Goal: Transaction & Acquisition: Purchase product/service

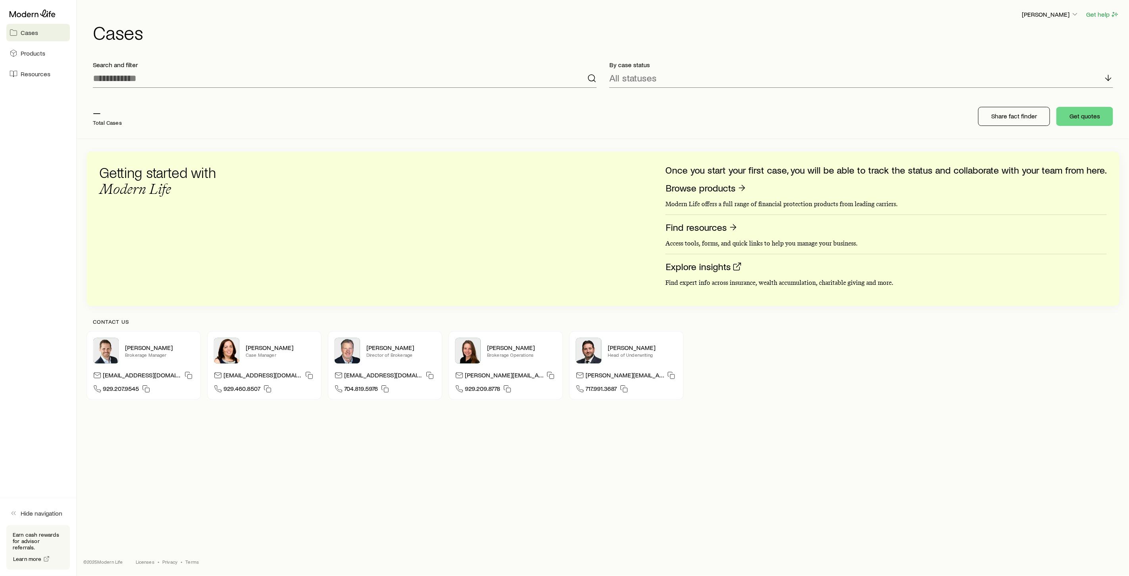
click at [98, 118] on div "— Total Cases" at bounding box center [107, 116] width 29 height 19
click at [1043, 13] on p "[PERSON_NAME]" at bounding box center [1050, 14] width 57 height 8
click at [1027, 95] on button "Sign out" at bounding box center [1032, 96] width 89 height 14
click at [33, 56] on span "Products" at bounding box center [33, 53] width 25 height 8
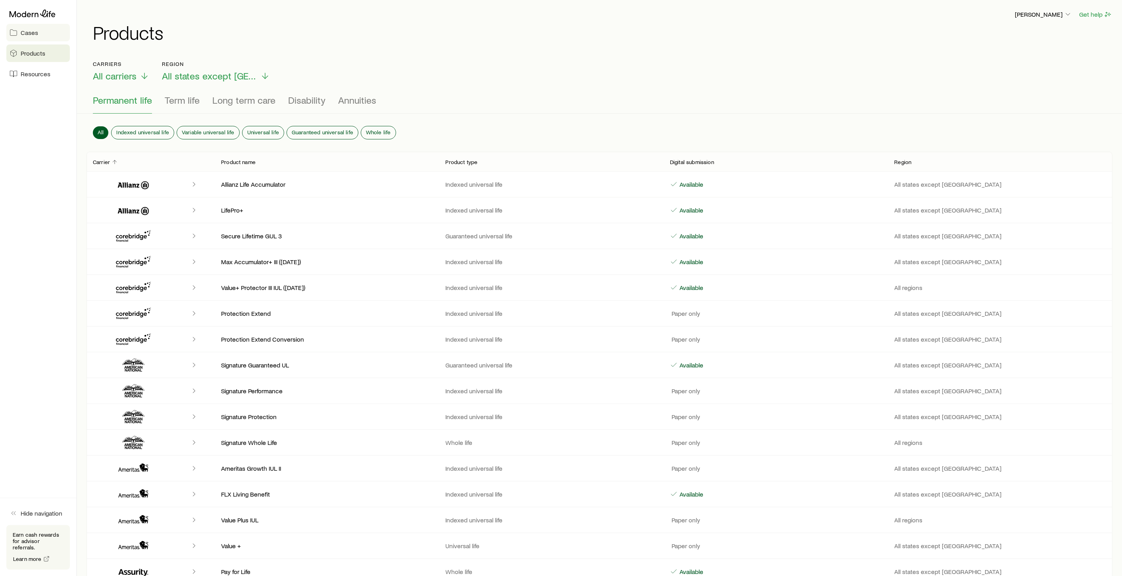
click at [31, 34] on span "Cases" at bounding box center [29, 33] width 17 height 8
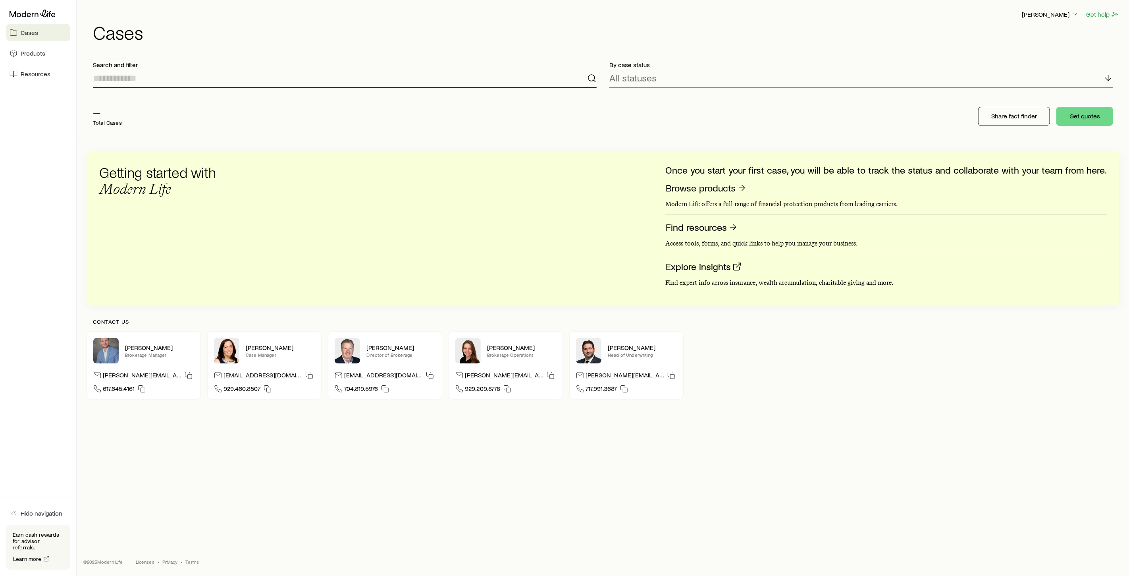
click at [112, 81] on input at bounding box center [345, 78] width 504 height 19
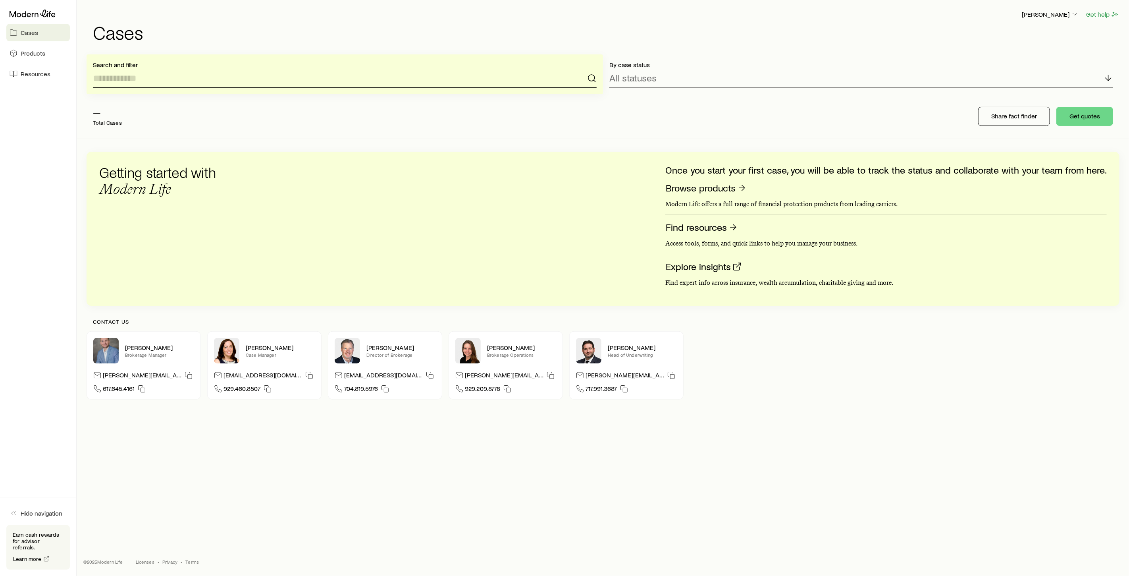
type input "*"
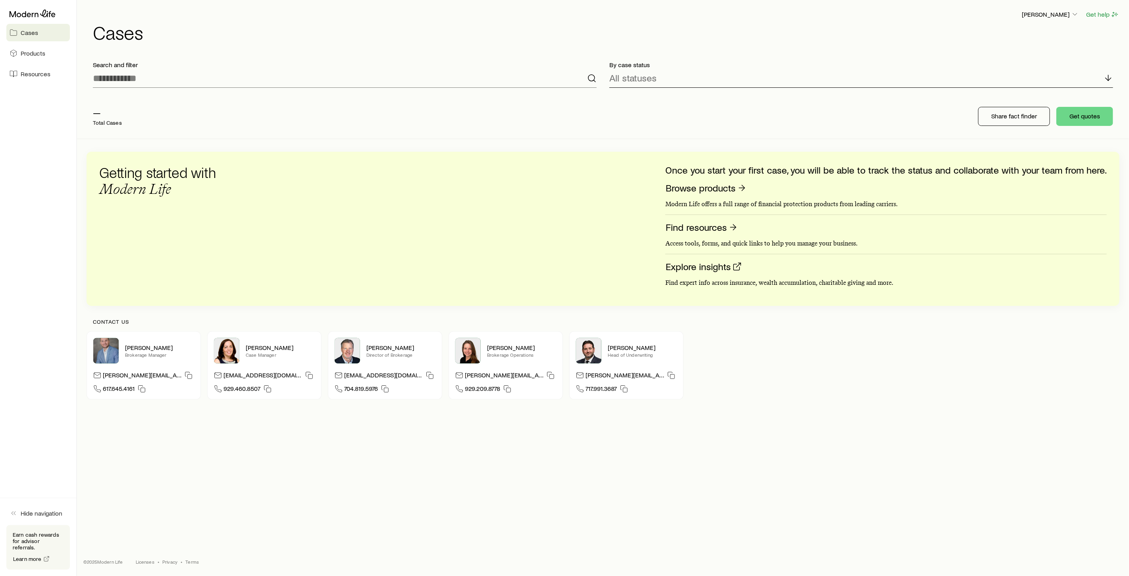
click at [713, 73] on div "All statuses" at bounding box center [861, 78] width 504 height 19
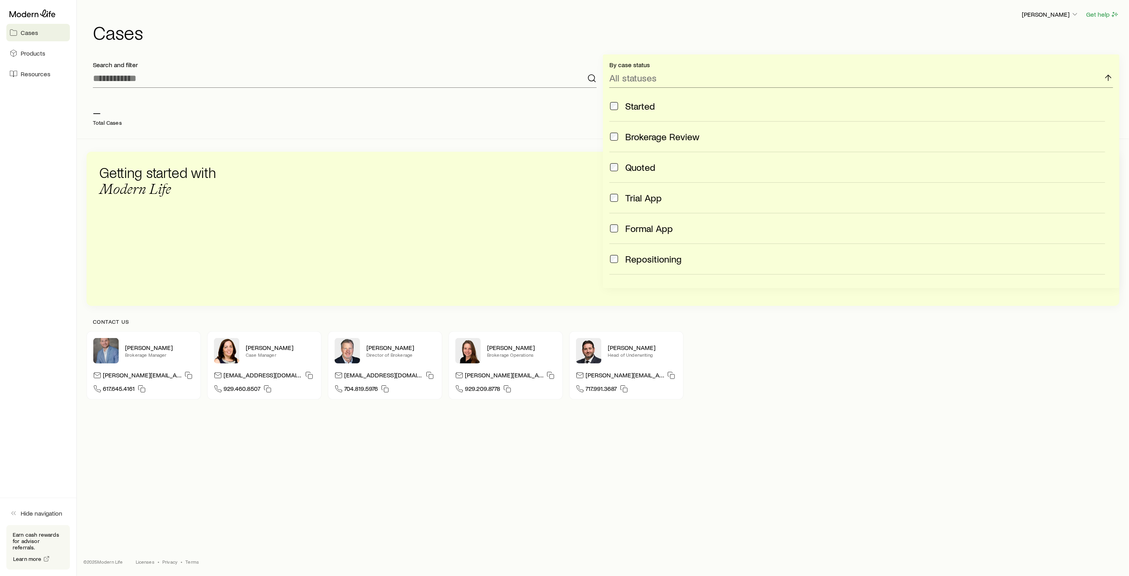
click at [564, 125] on div "— Total Cases Share fact finder Get quotes" at bounding box center [603, 116] width 1033 height 44
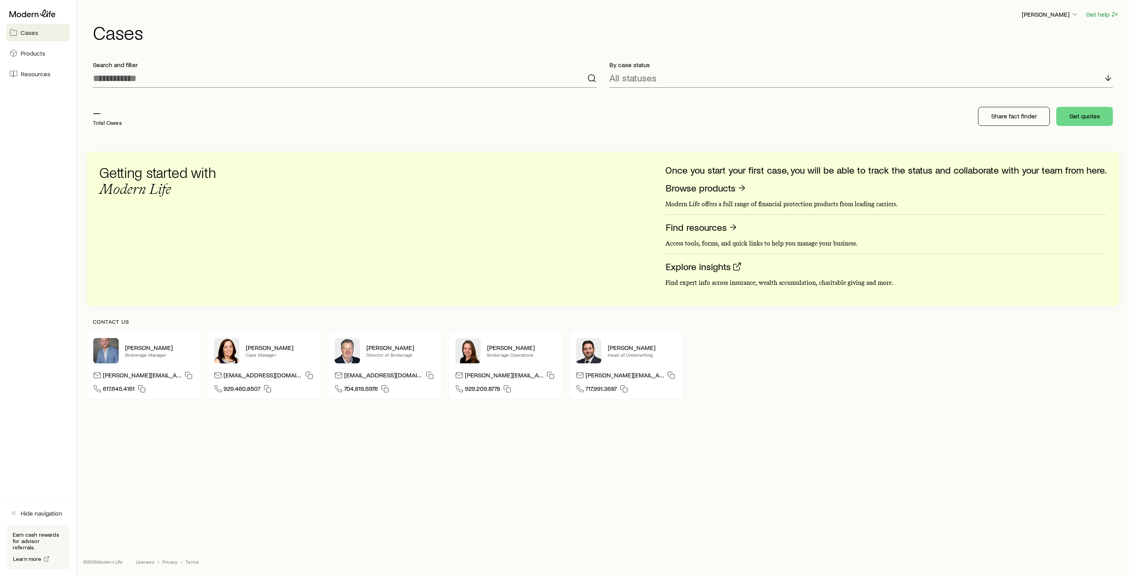
click at [30, 33] on span "Cases" at bounding box center [29, 33] width 17 height 8
click at [33, 52] on span "Products" at bounding box center [33, 53] width 25 height 8
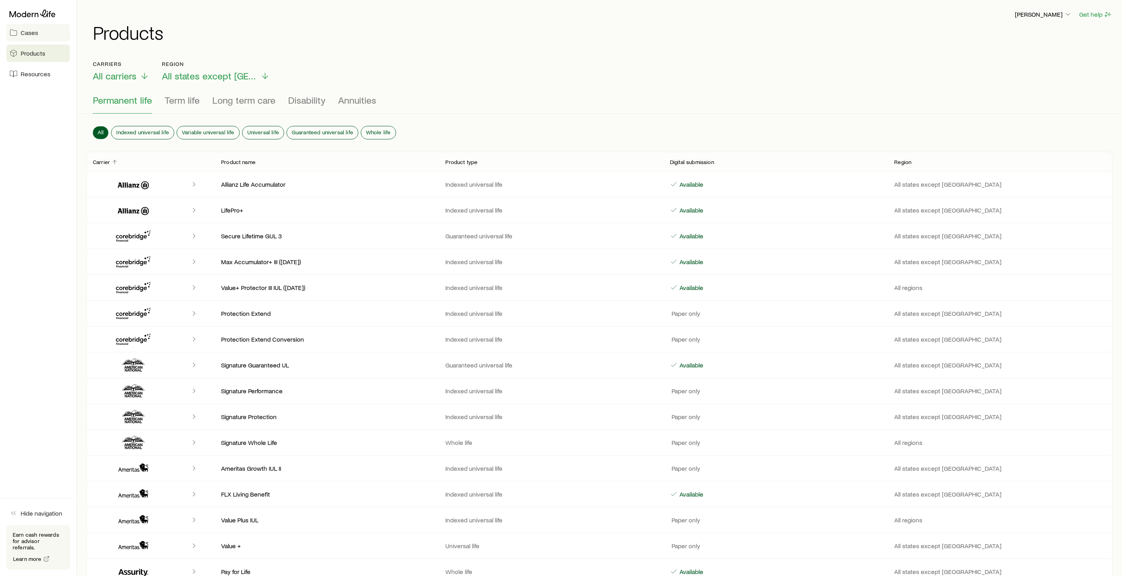
click at [31, 35] on span "Cases" at bounding box center [29, 33] width 17 height 8
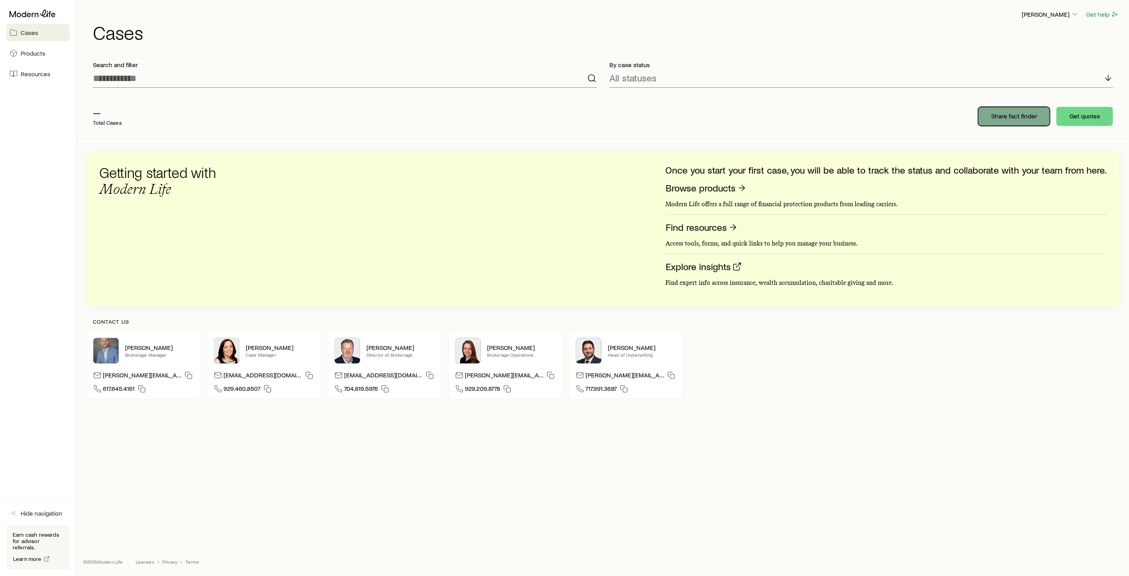
click at [1019, 117] on p "Share fact finder" at bounding box center [1014, 116] width 46 height 8
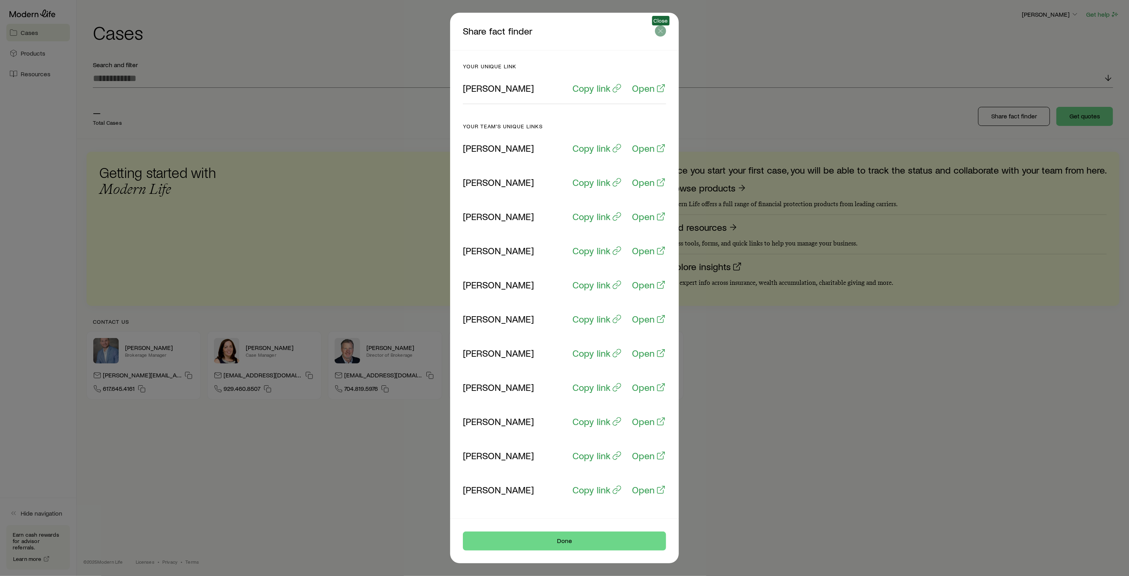
click at [659, 29] on icon "button" at bounding box center [661, 31] width 8 height 8
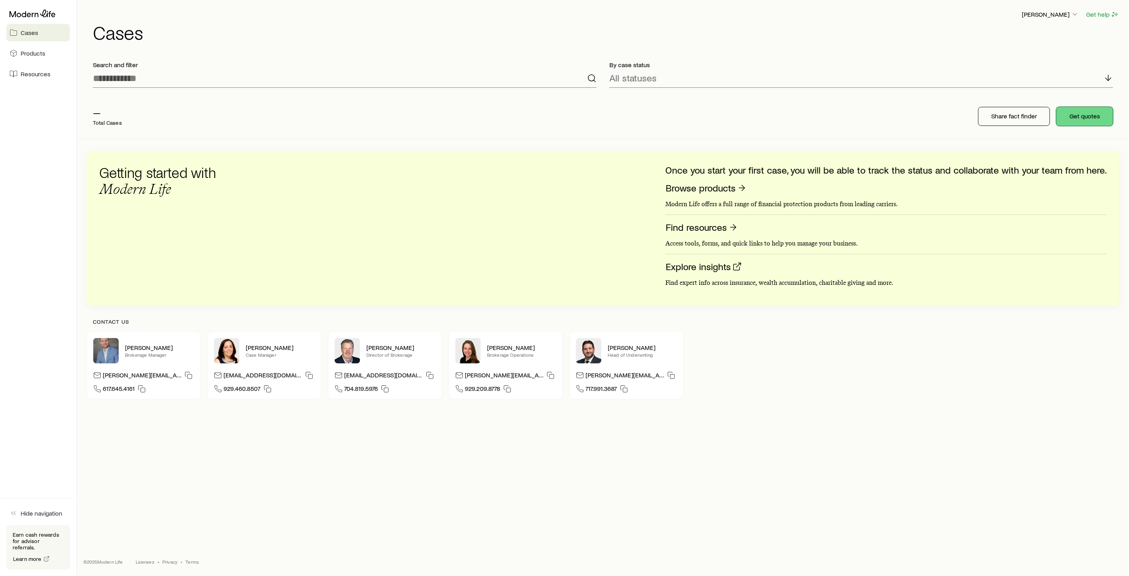
click at [1082, 118] on button "Get quotes" at bounding box center [1085, 116] width 57 height 19
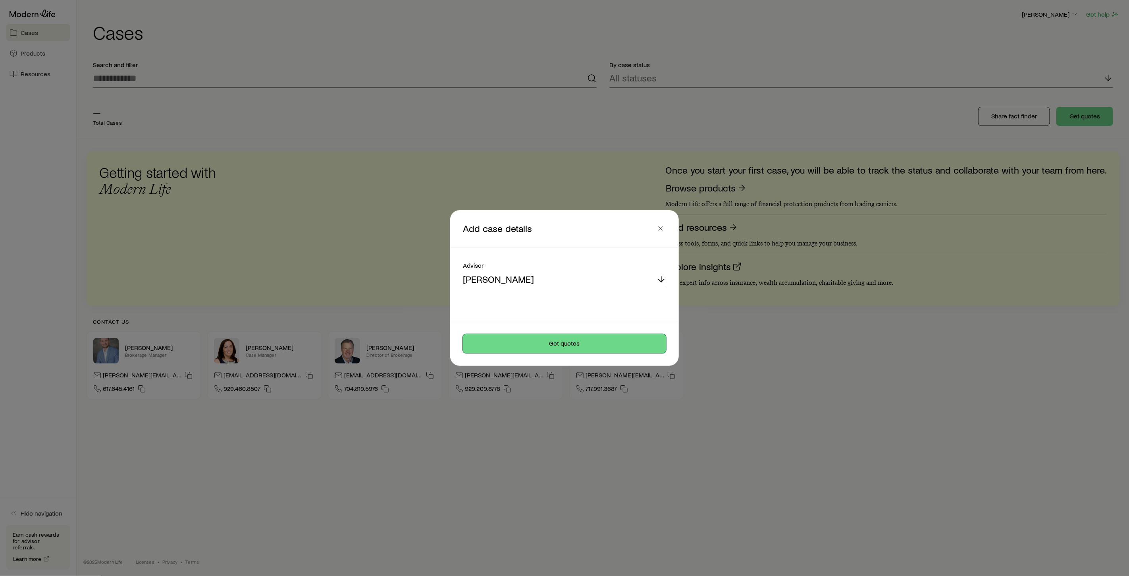
click at [578, 344] on button "Get quotes" at bounding box center [564, 343] width 203 height 19
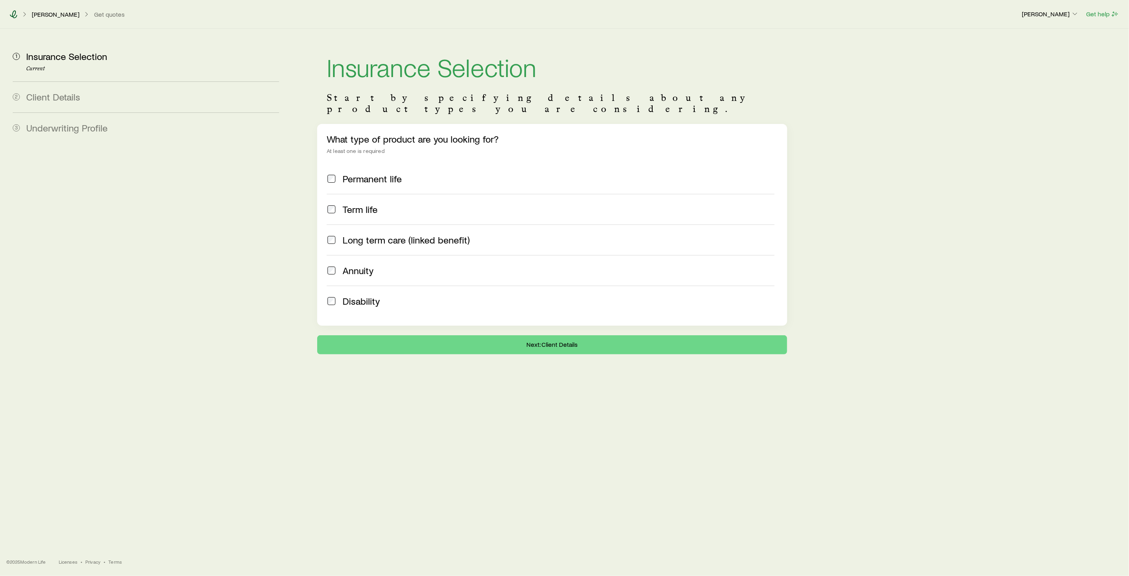
click at [13, 15] on icon at bounding box center [14, 14] width 8 height 8
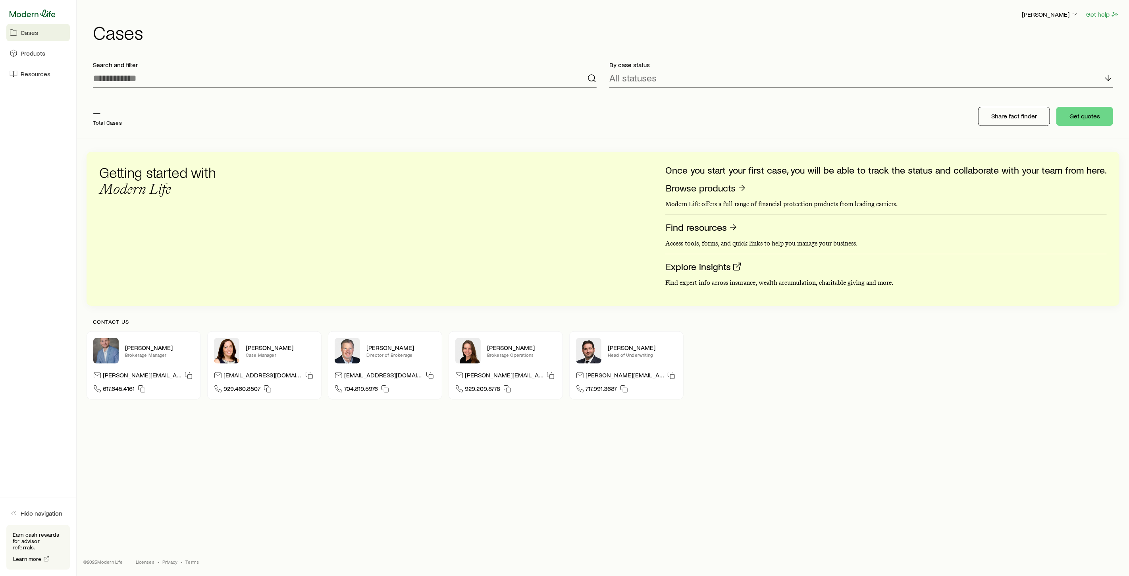
click at [23, 16] on icon at bounding box center [33, 14] width 46 height 8
click at [40, 57] on link "Products" at bounding box center [38, 52] width 64 height 17
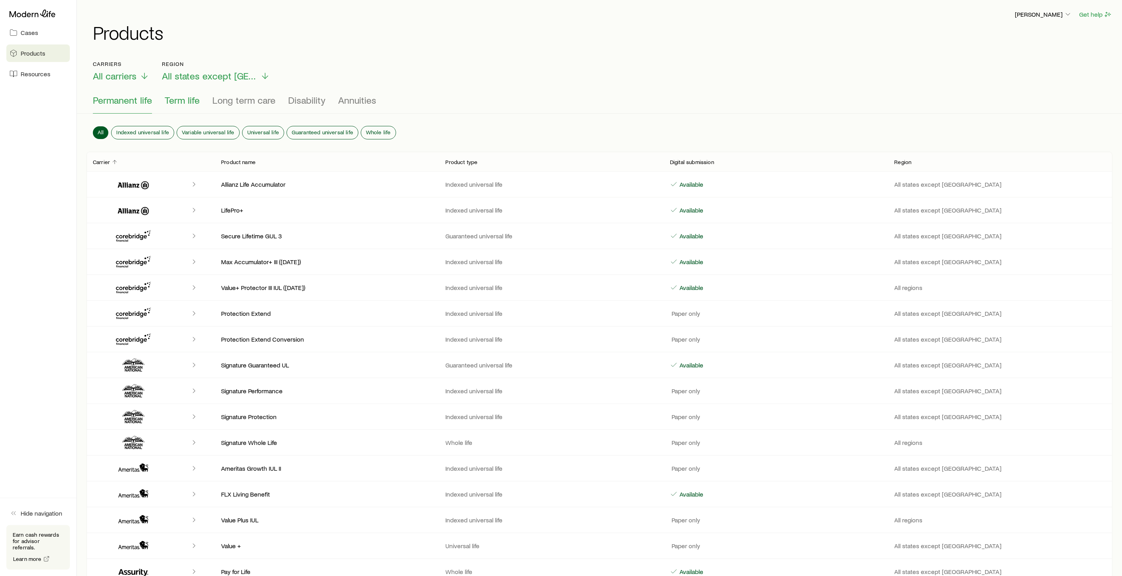
click at [185, 98] on span "Term life" at bounding box center [182, 99] width 35 height 11
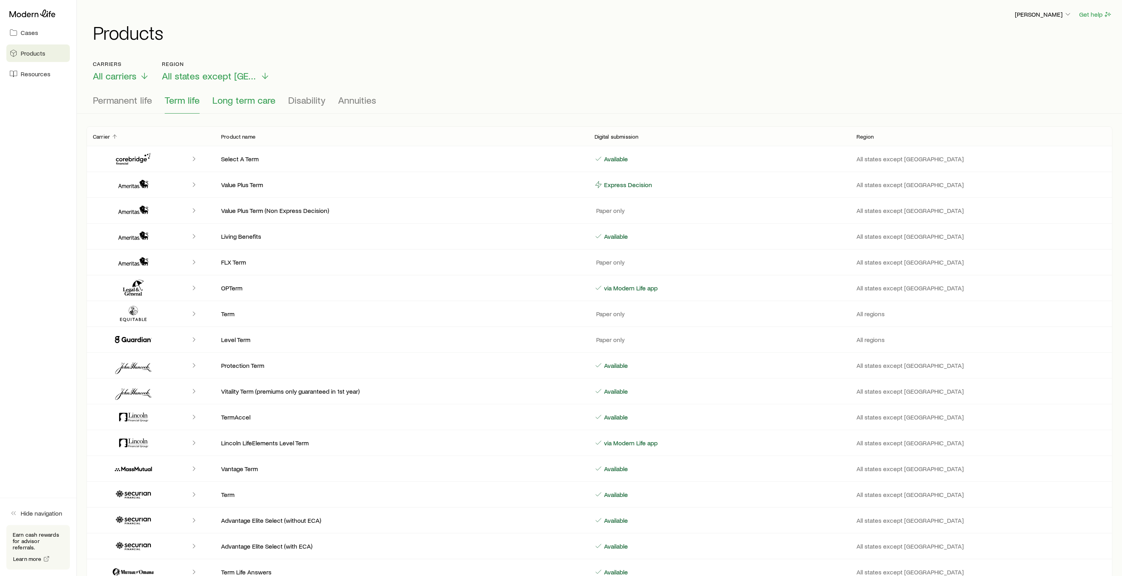
click at [235, 107] on button "Long term care" at bounding box center [243, 103] width 63 height 19
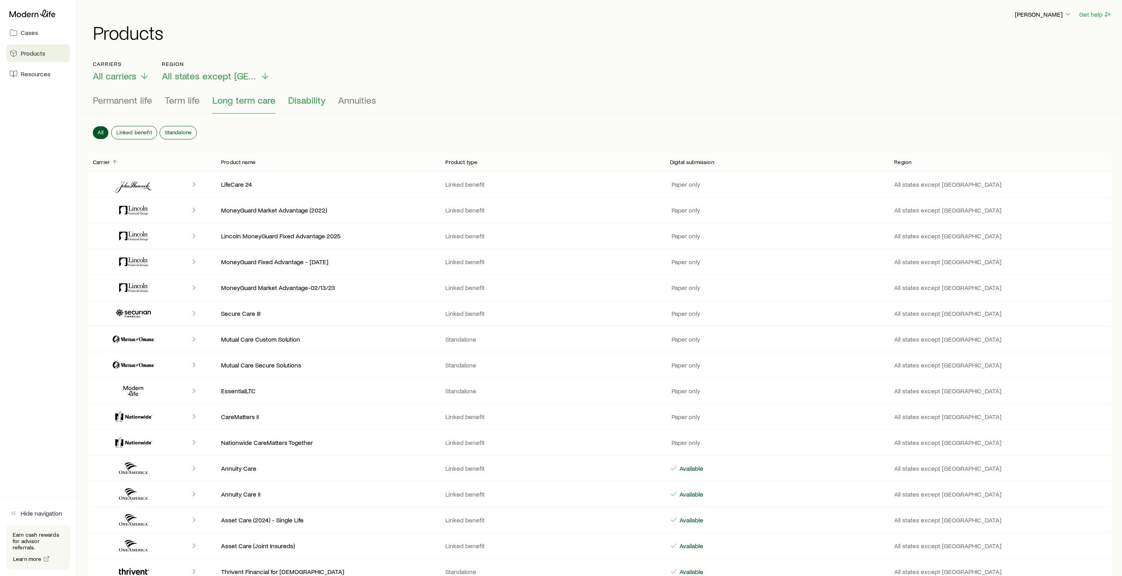
click at [302, 106] on button "Disability" at bounding box center [306, 103] width 37 height 19
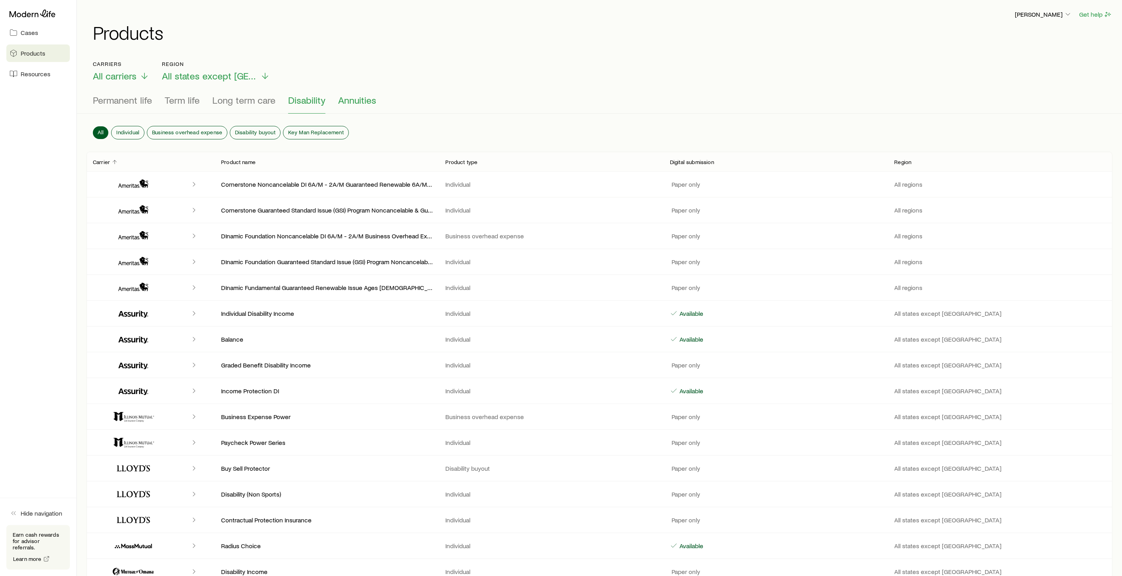
click at [369, 106] on button "Annuities" at bounding box center [357, 103] width 38 height 19
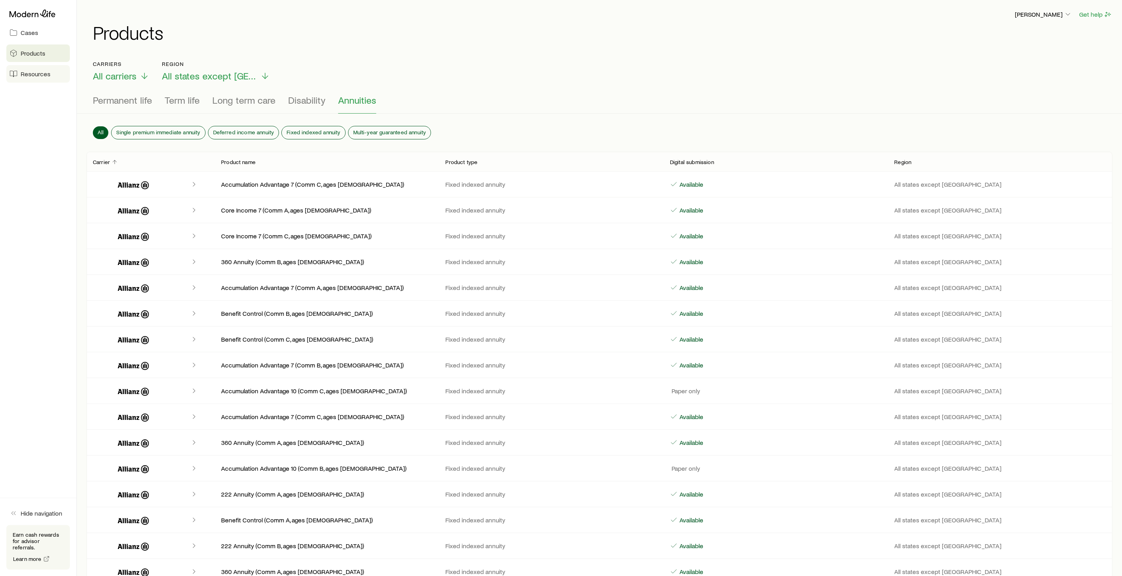
click at [31, 75] on span "Resources" at bounding box center [36, 74] width 30 height 8
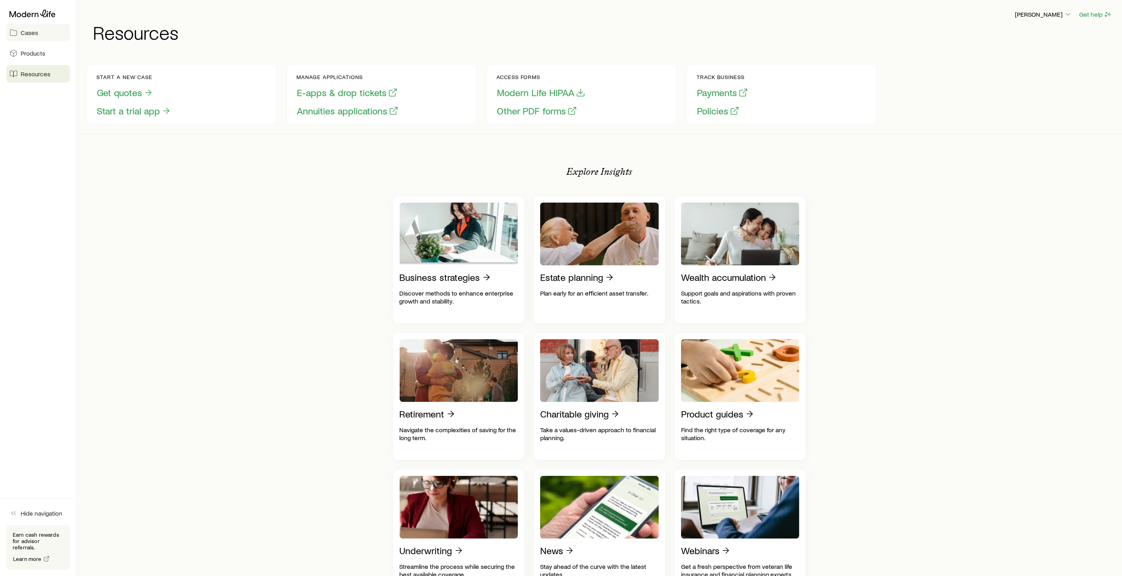
click at [33, 35] on span "Cases" at bounding box center [29, 33] width 17 height 8
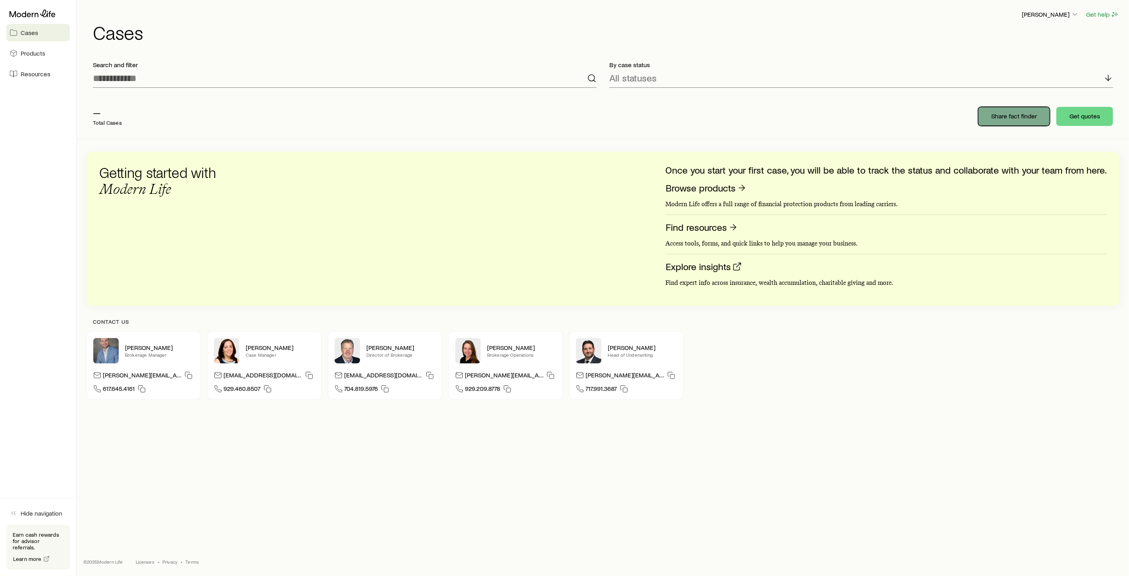
click at [1014, 117] on p "Share fact finder" at bounding box center [1014, 116] width 46 height 8
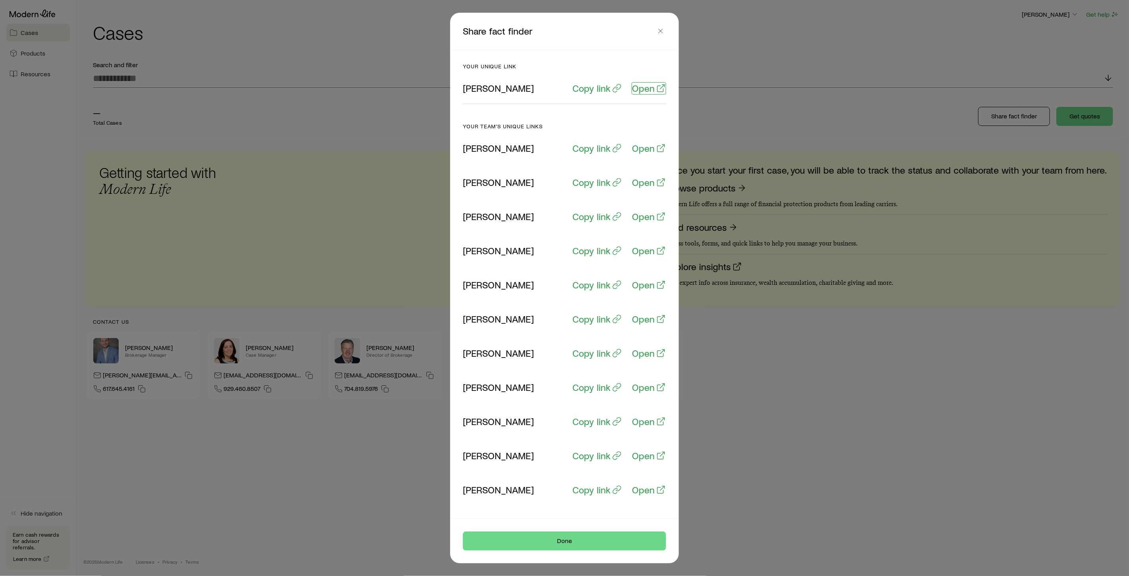
click at [642, 92] on p "Open" at bounding box center [643, 88] width 23 height 11
click at [661, 31] on icon "button" at bounding box center [661, 31] width 8 height 8
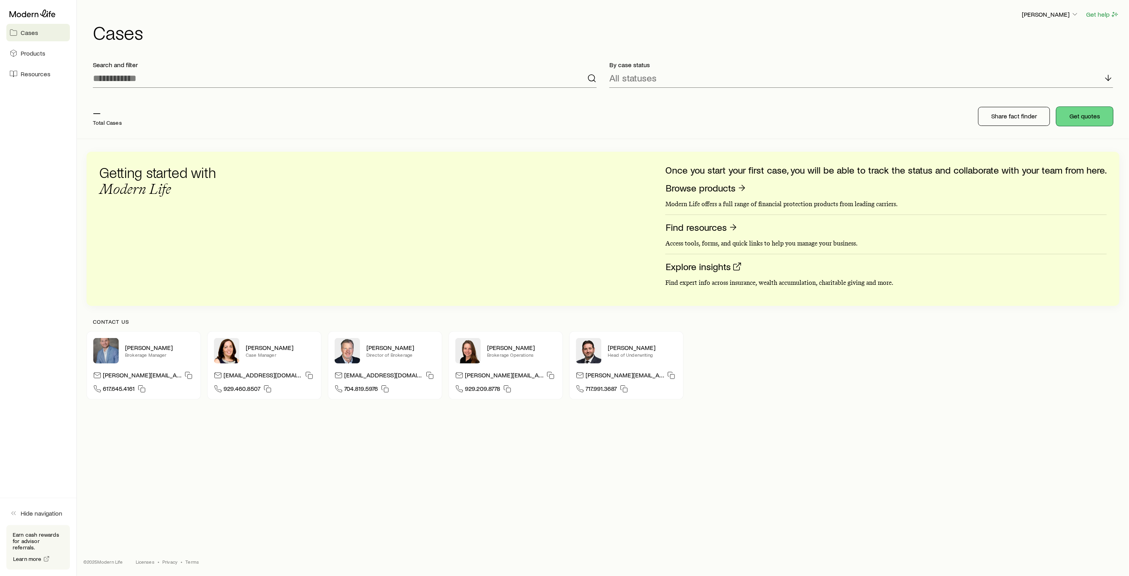
click at [1078, 113] on button "Get quotes" at bounding box center [1085, 116] width 57 height 19
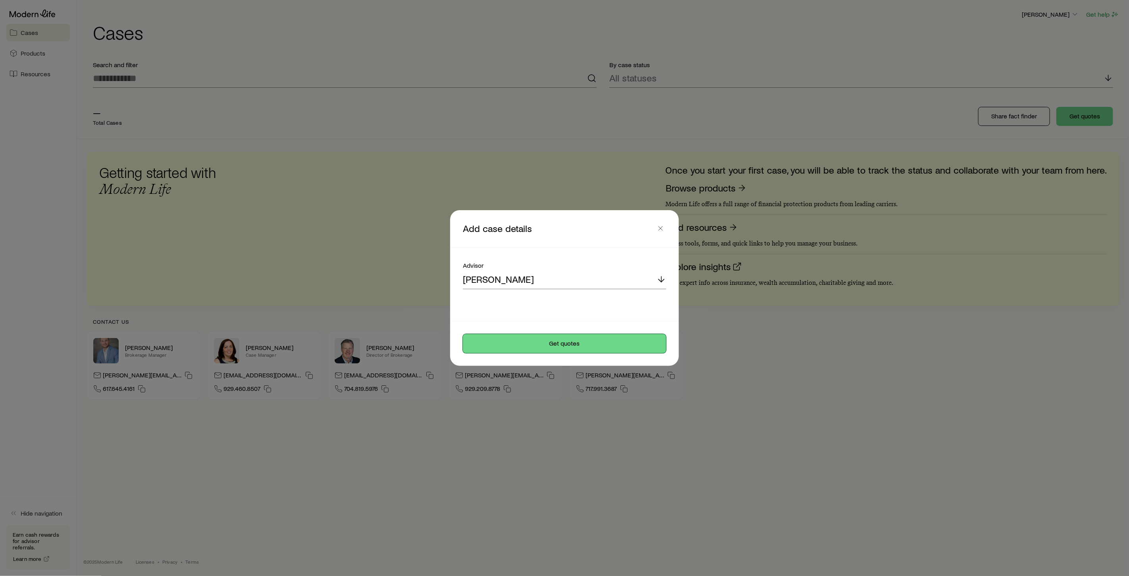
click at [576, 340] on button "Get quotes" at bounding box center [564, 343] width 203 height 19
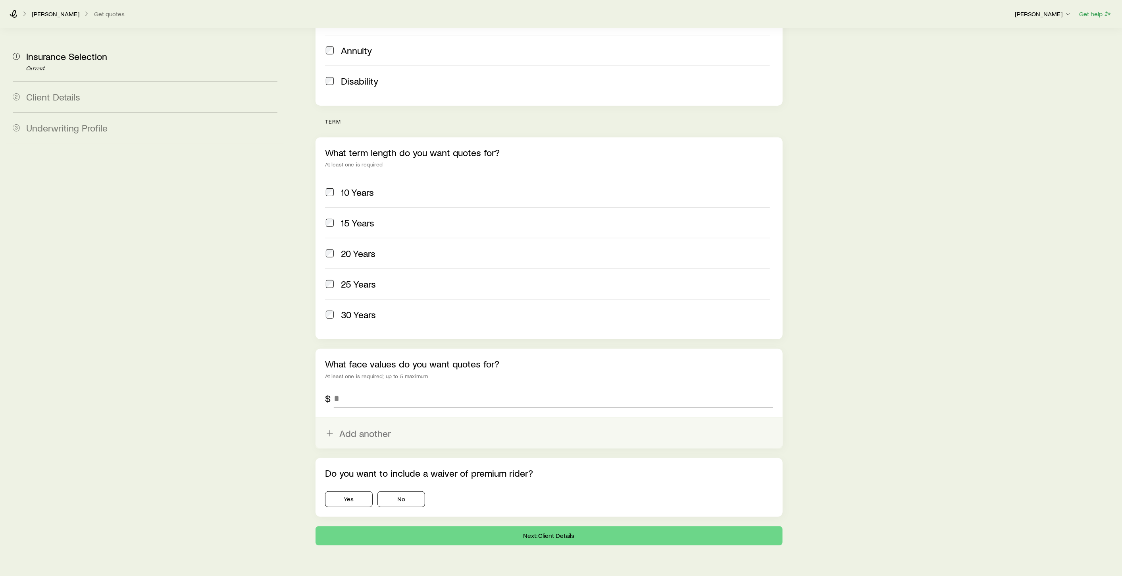
scroll to position [220, 0]
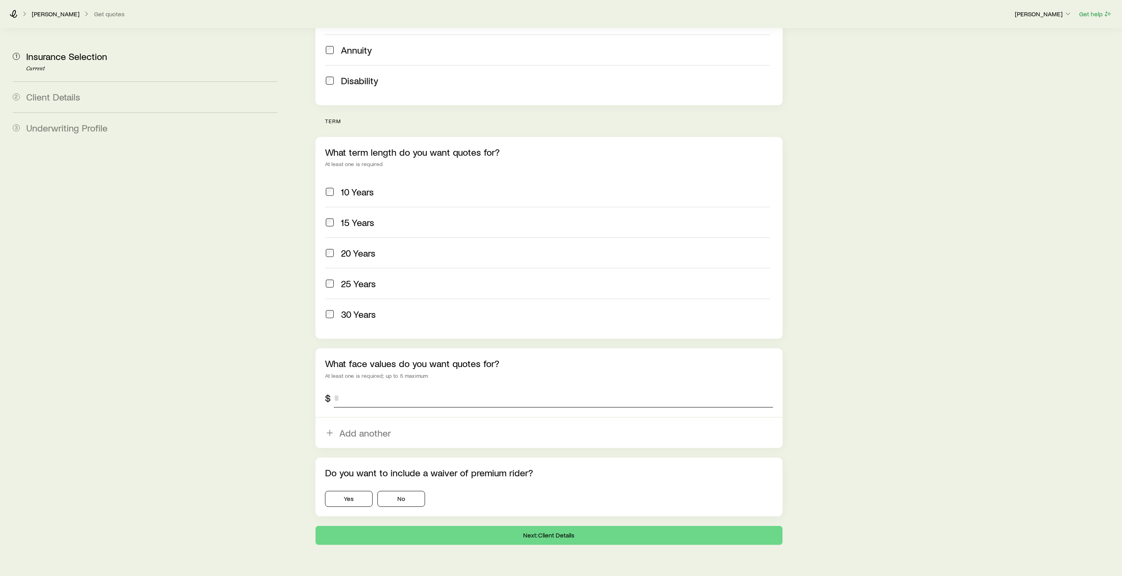
click at [357, 388] on input "tel" at bounding box center [554, 397] width 440 height 19
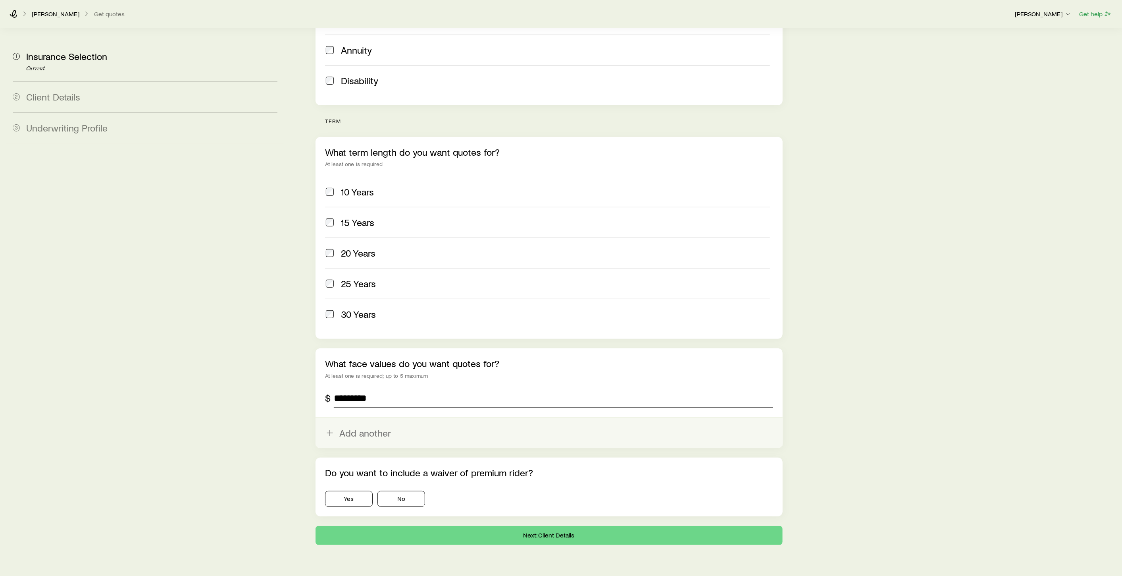
type input "*********"
click at [332, 433] on line "button" at bounding box center [330, 433] width 6 height 0
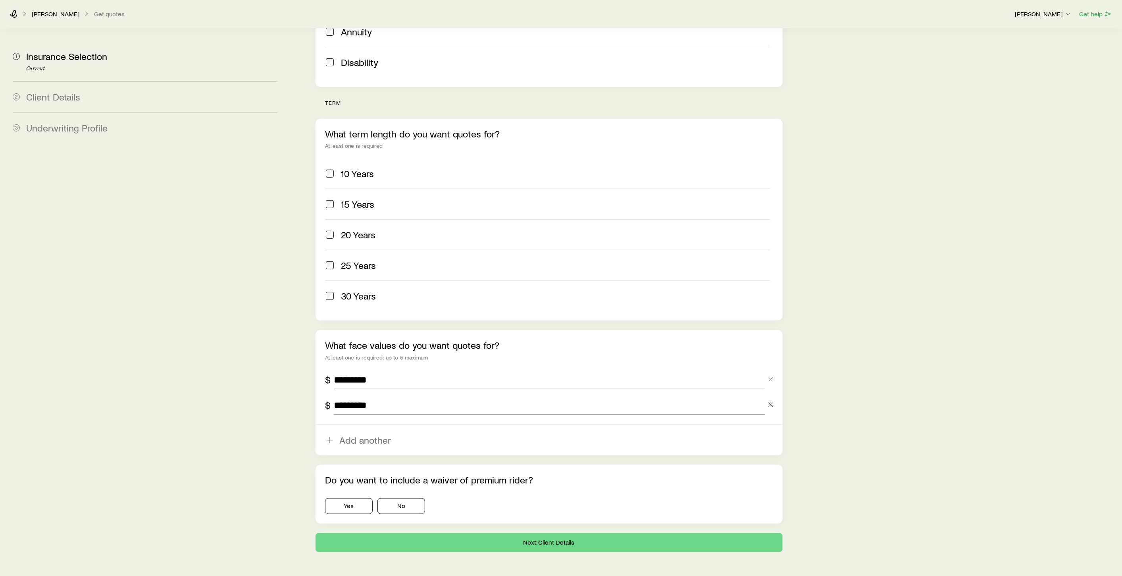
scroll to position [256, 0]
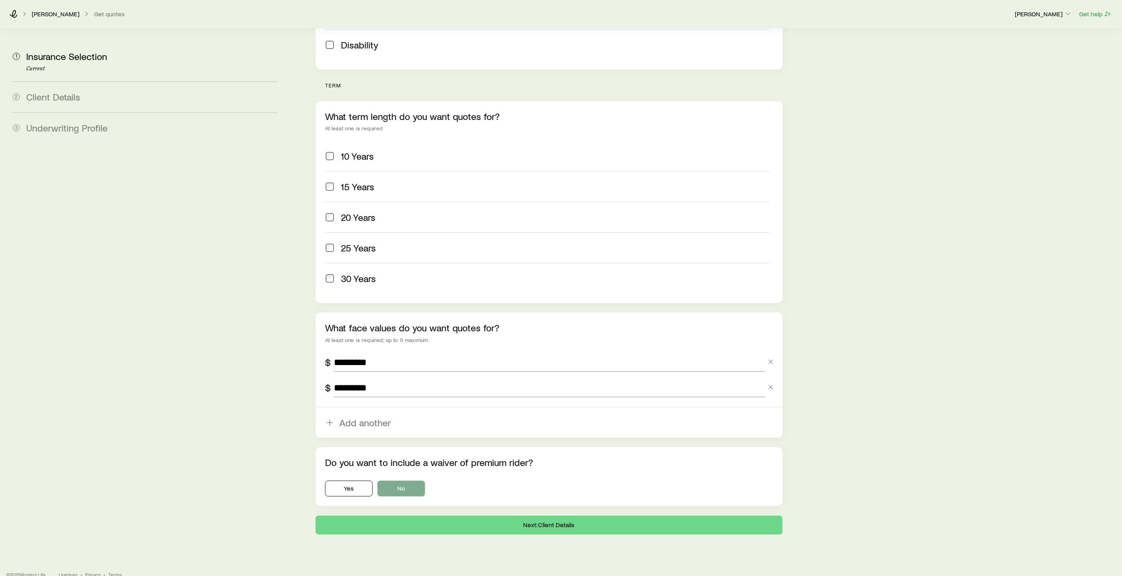
type input "*********"
click at [409, 480] on button "No" at bounding box center [402, 488] width 48 height 16
click at [567, 515] on button "Next: Client Details" at bounding box center [549, 524] width 467 height 19
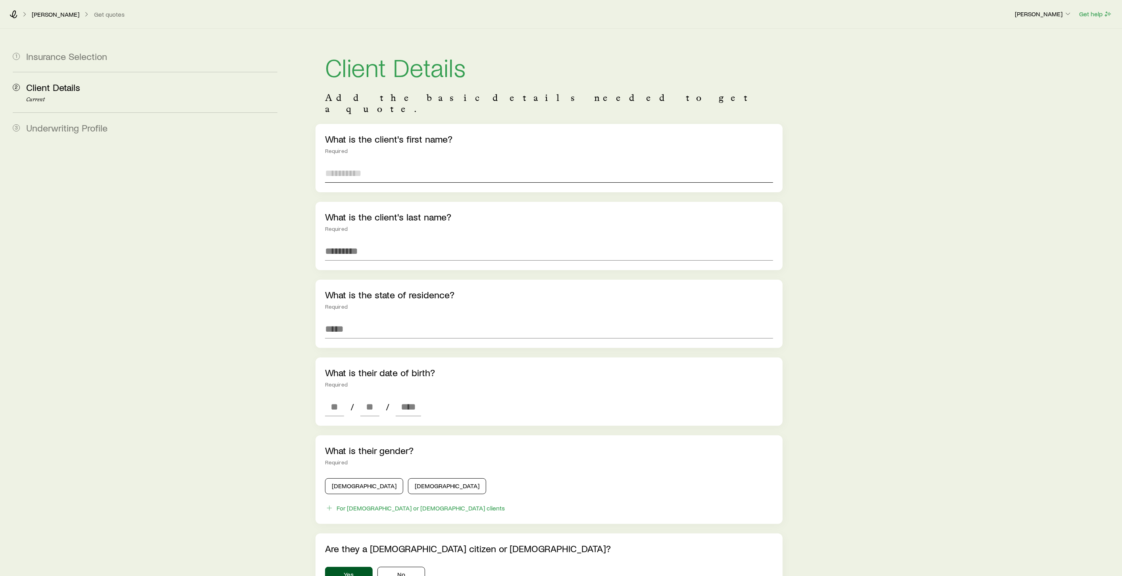
click at [367, 164] on input "text" at bounding box center [549, 173] width 448 height 19
type input "***"
drag, startPoint x: 365, startPoint y: 244, endPoint x: 375, endPoint y: 244, distance: 9.9
click at [366, 244] on input "text" at bounding box center [549, 250] width 448 height 19
type input "*****"
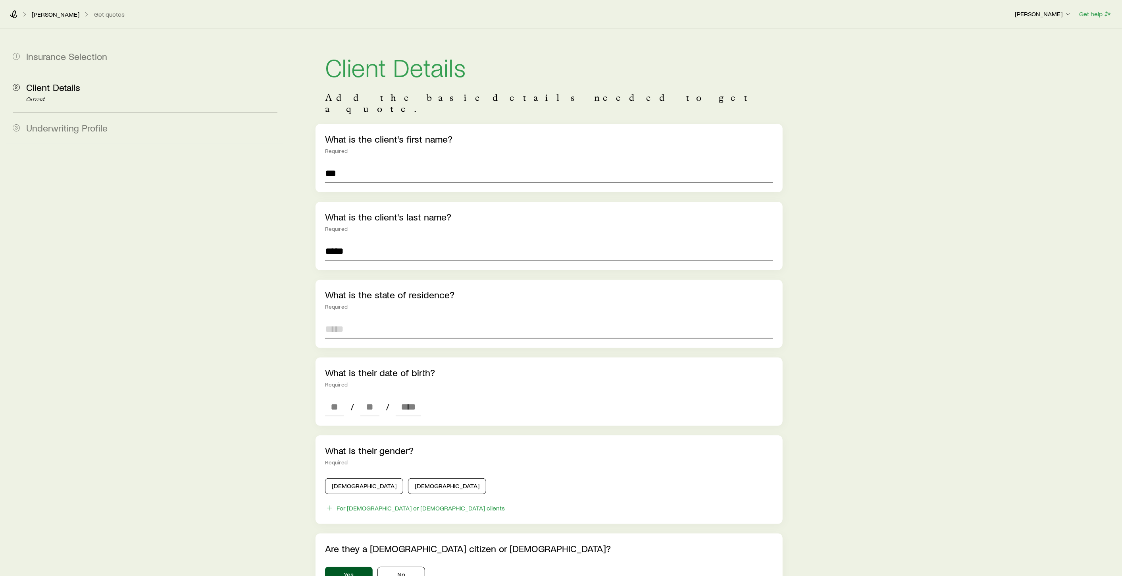
click at [356, 319] on input at bounding box center [549, 328] width 448 height 19
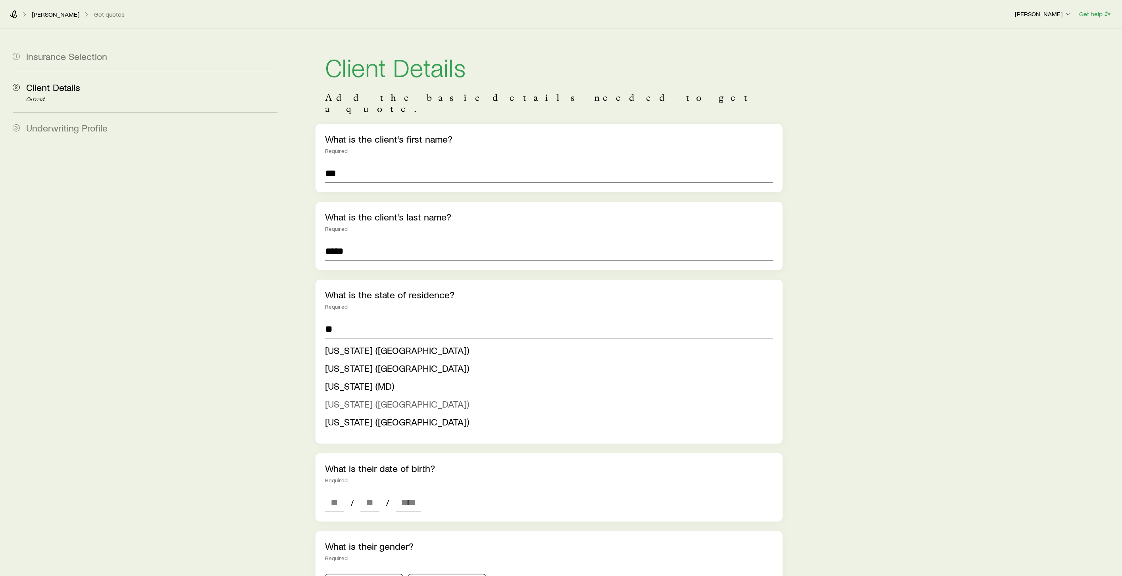
click at [381, 398] on span "[US_STATE] ([GEOGRAPHIC_DATA])" at bounding box center [397, 404] width 144 height 12
type input "**********"
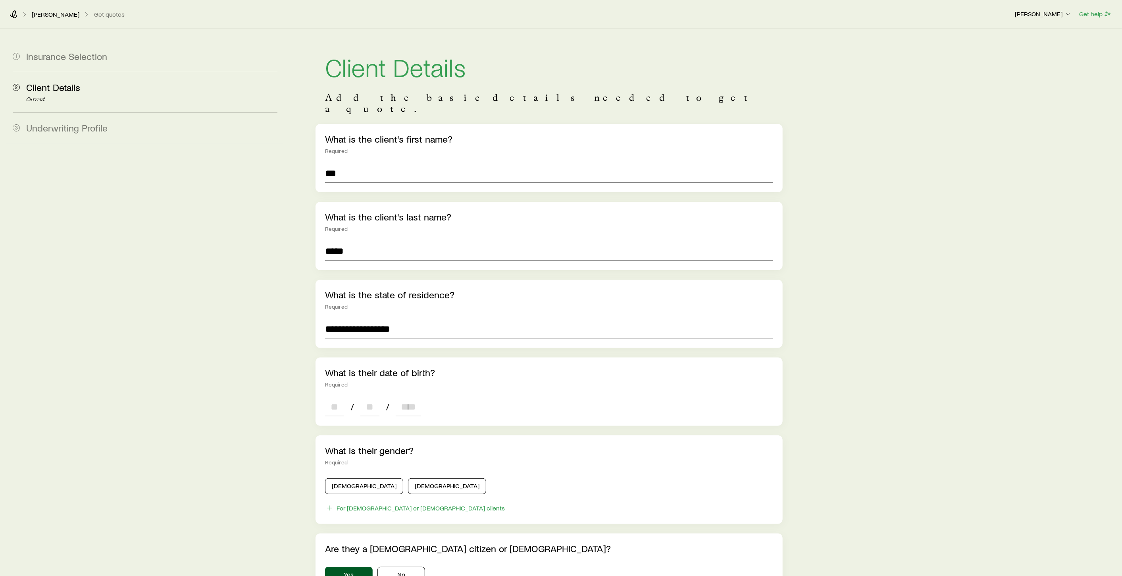
click at [339, 400] on input at bounding box center [334, 406] width 19 height 19
type input "**"
type input "*"
type input "****"
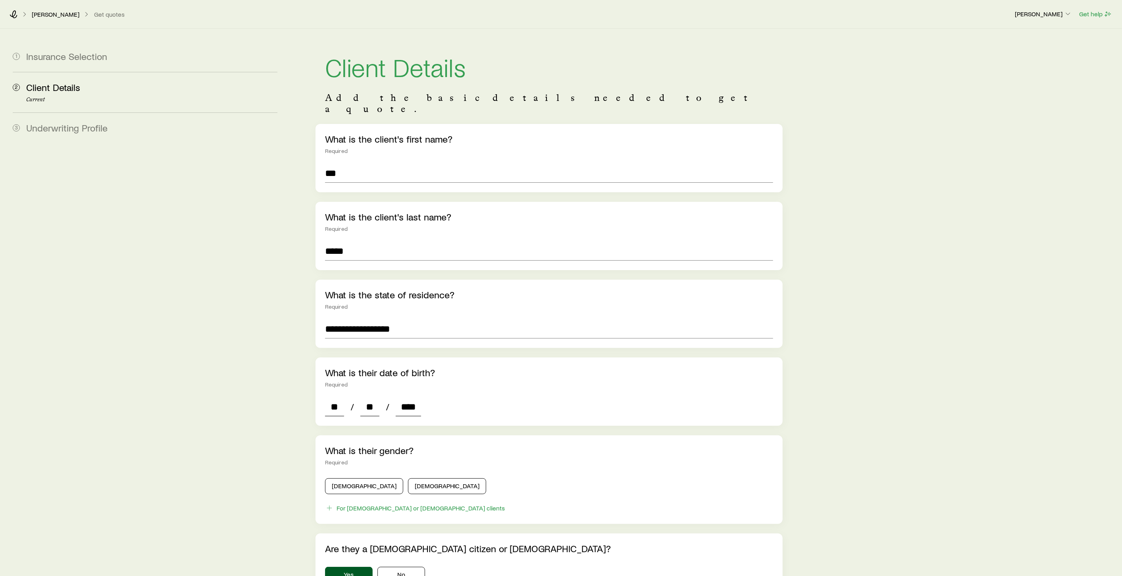
type input "*"
type input "****"
click at [345, 478] on button "[DEMOGRAPHIC_DATA]" at bounding box center [364, 486] width 78 height 16
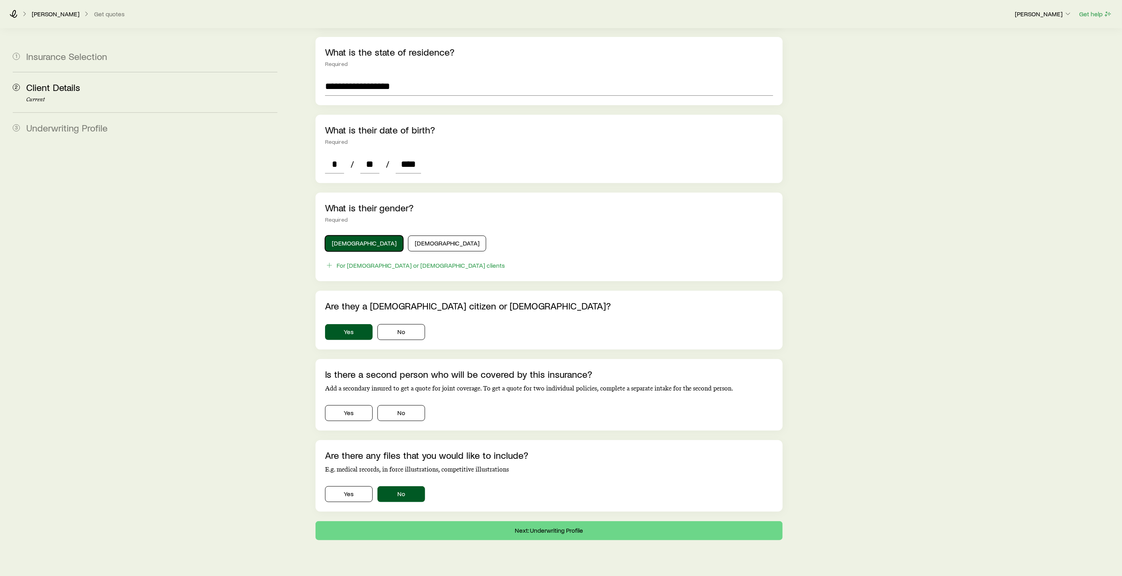
scroll to position [249, 0]
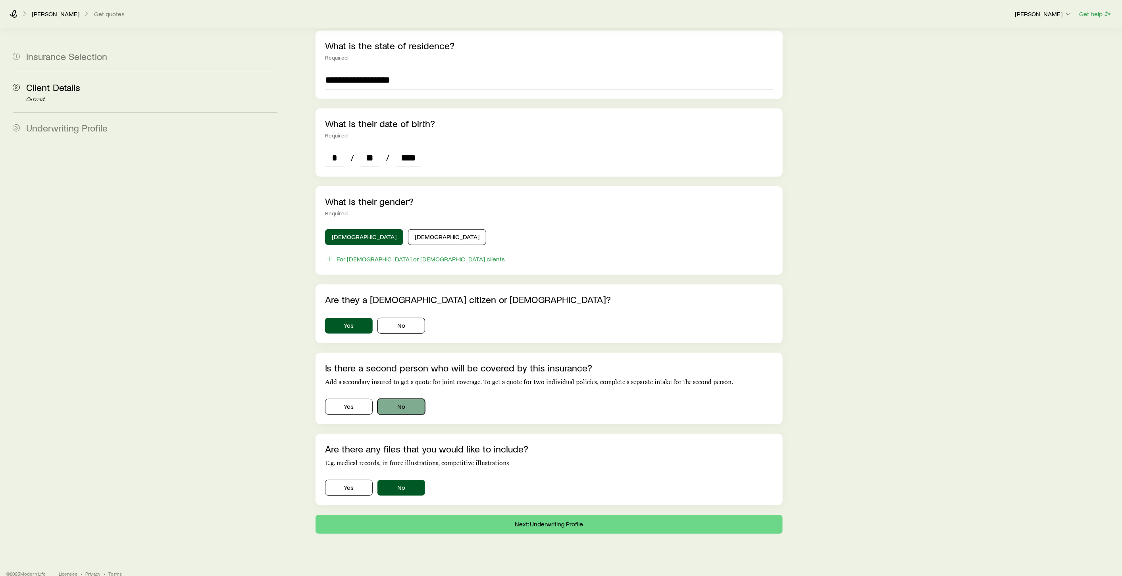
click at [411, 399] on button "No" at bounding box center [402, 407] width 48 height 16
click at [545, 515] on button "Next: Underwriting Profile" at bounding box center [549, 524] width 467 height 19
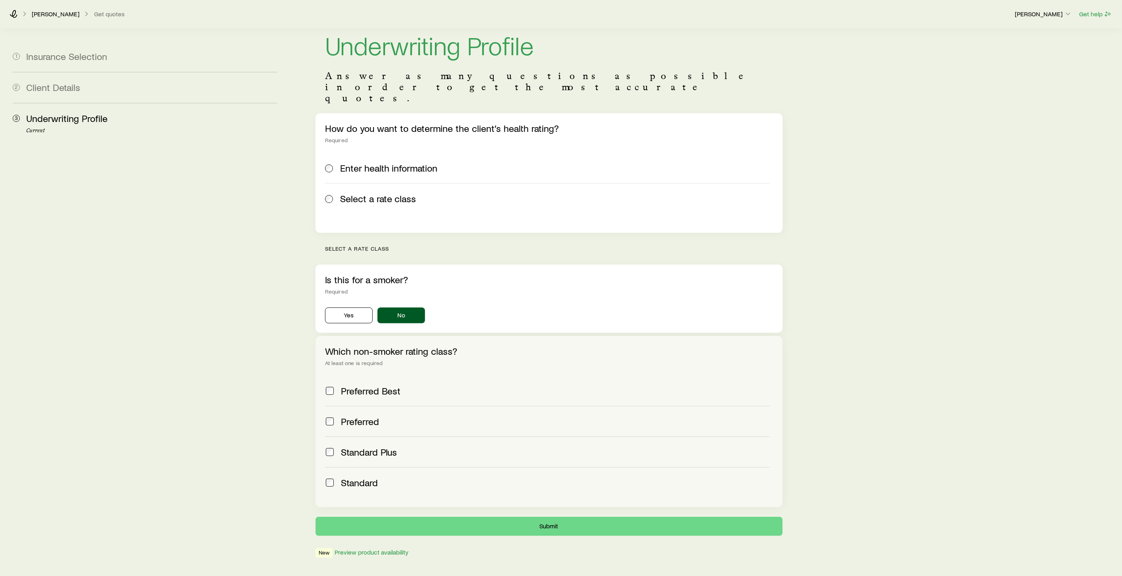
scroll to position [34, 0]
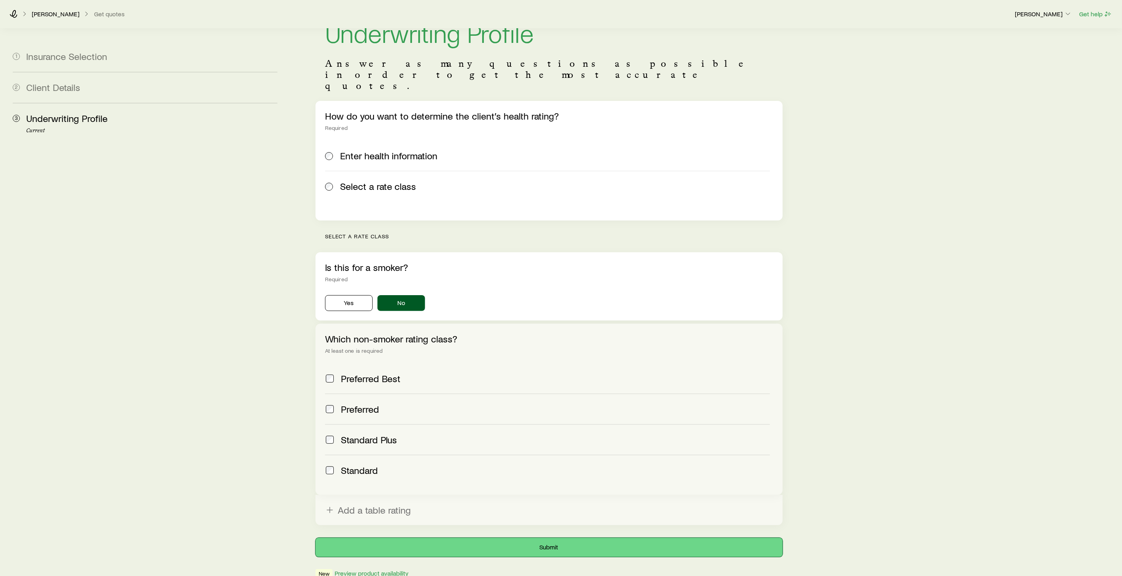
click at [552, 538] on button "Submit" at bounding box center [549, 547] width 467 height 19
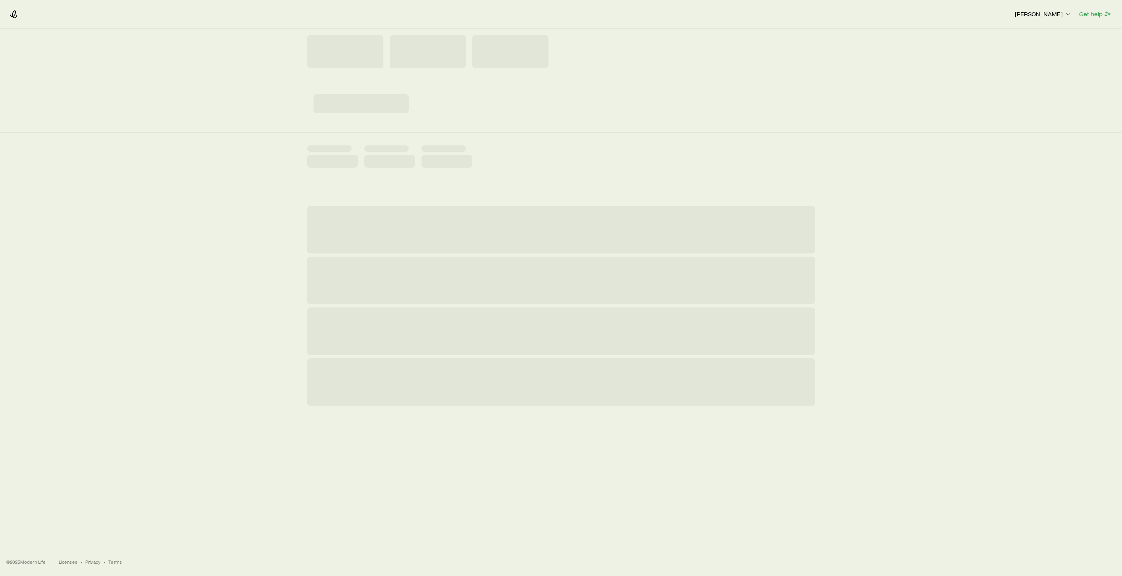
scroll to position [0, 0]
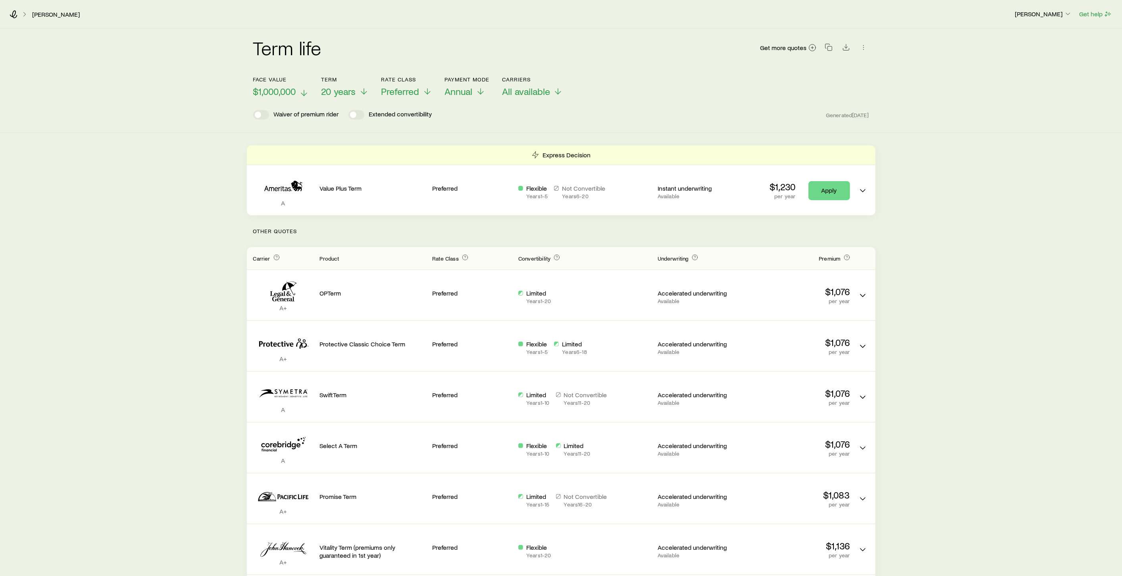
click at [307, 92] on icon at bounding box center [304, 93] width 10 height 10
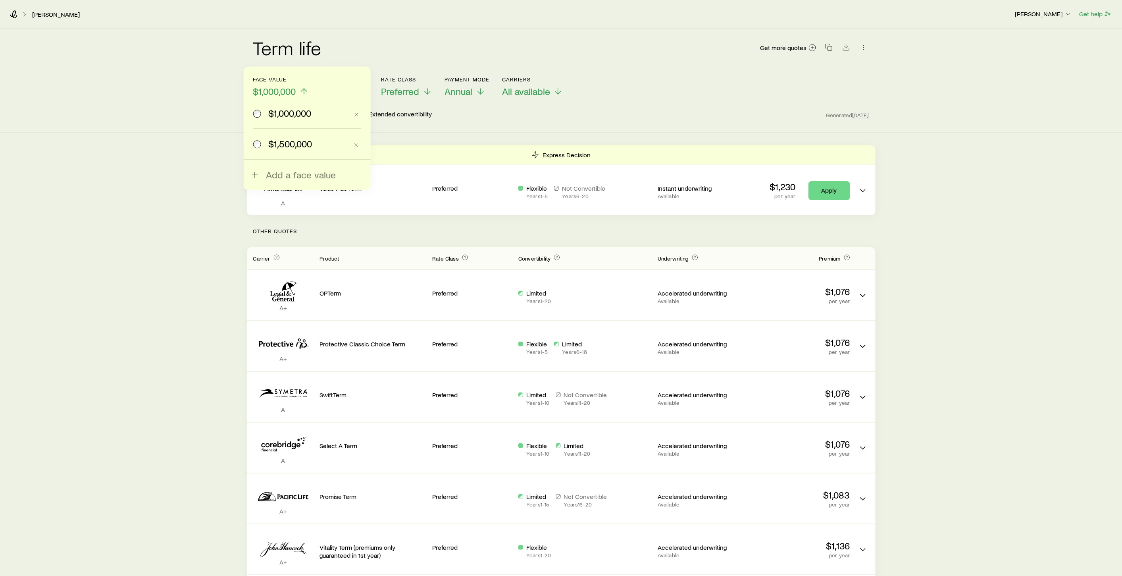
click at [222, 118] on div "Term life Get more quotes Face value $1,000,000 $1,000,000 $1,500,000 Add a fac…" at bounding box center [561, 81] width 1122 height 104
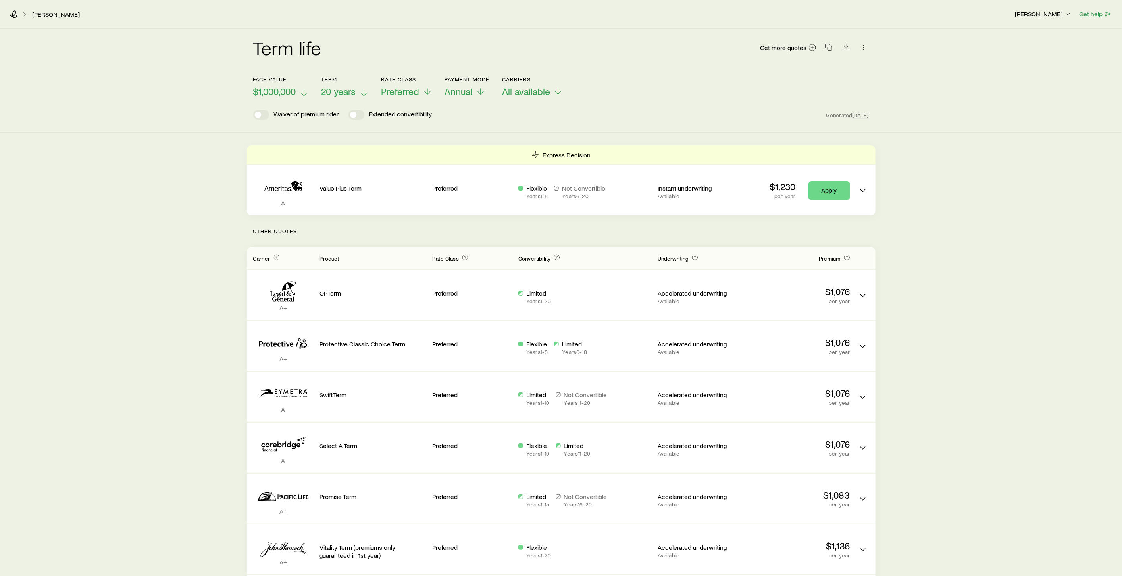
click at [367, 93] on polyline at bounding box center [364, 94] width 6 height 3
click at [481, 94] on polyline at bounding box center [481, 94] width 6 height 3
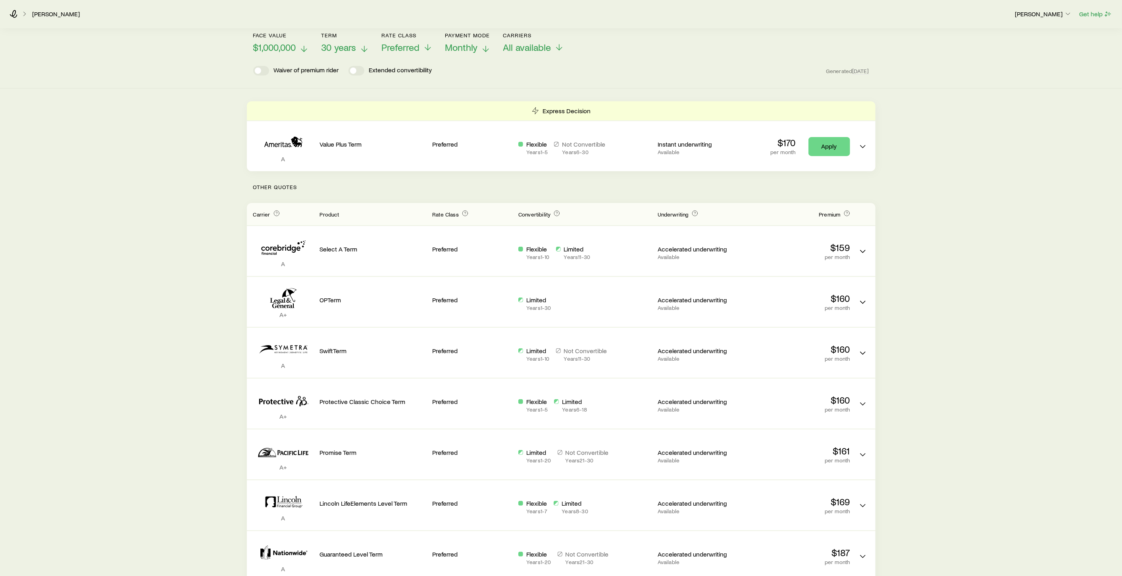
scroll to position [88, 0]
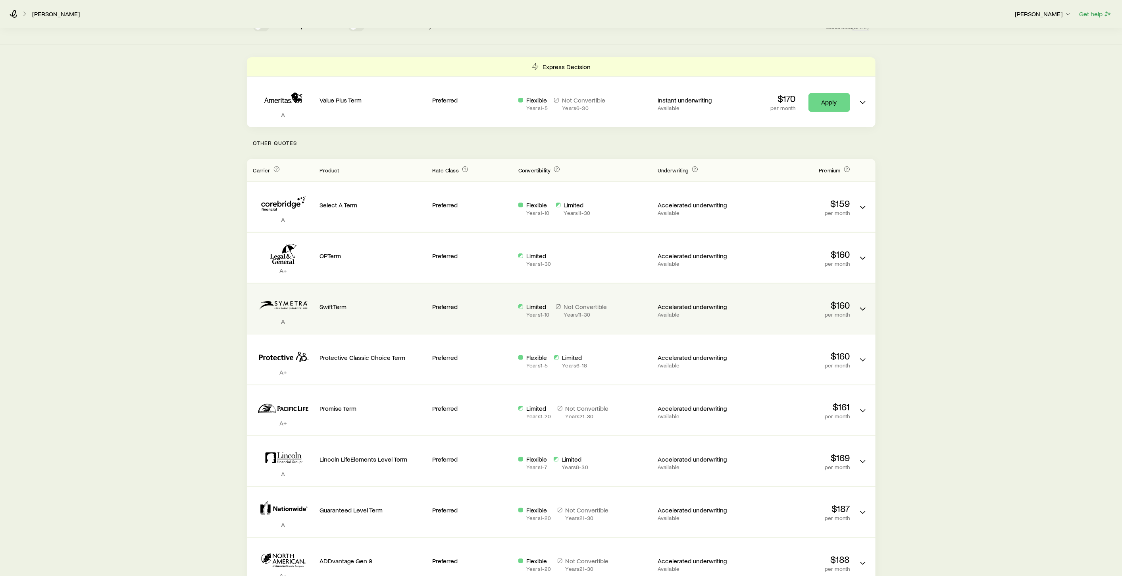
click at [364, 303] on p "SwiftTerm" at bounding box center [373, 307] width 106 height 8
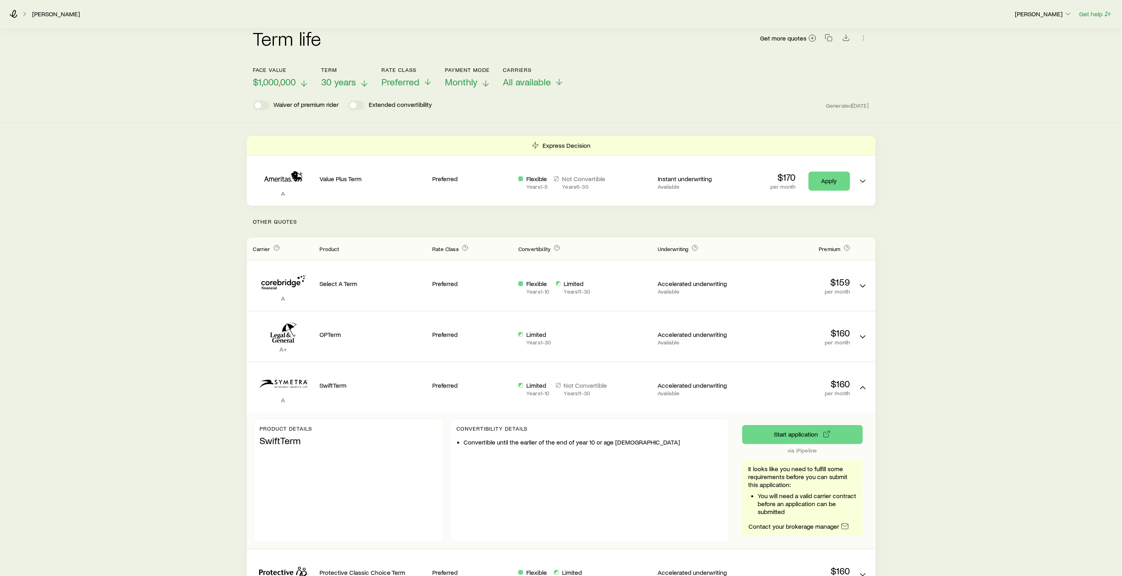
scroll to position [0, 0]
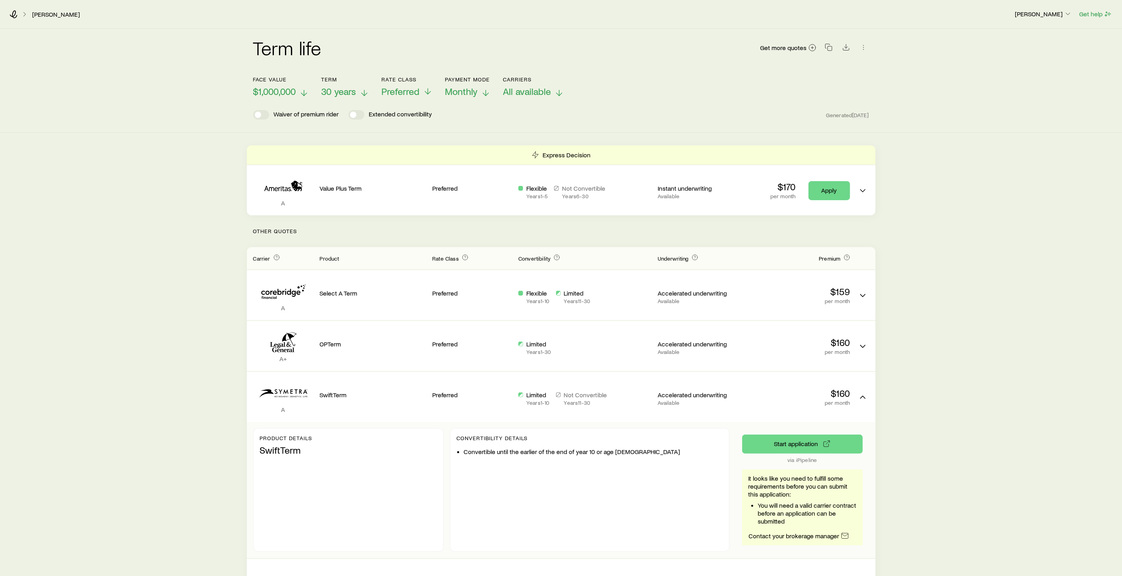
click at [522, 93] on span "All available" at bounding box center [527, 91] width 48 height 11
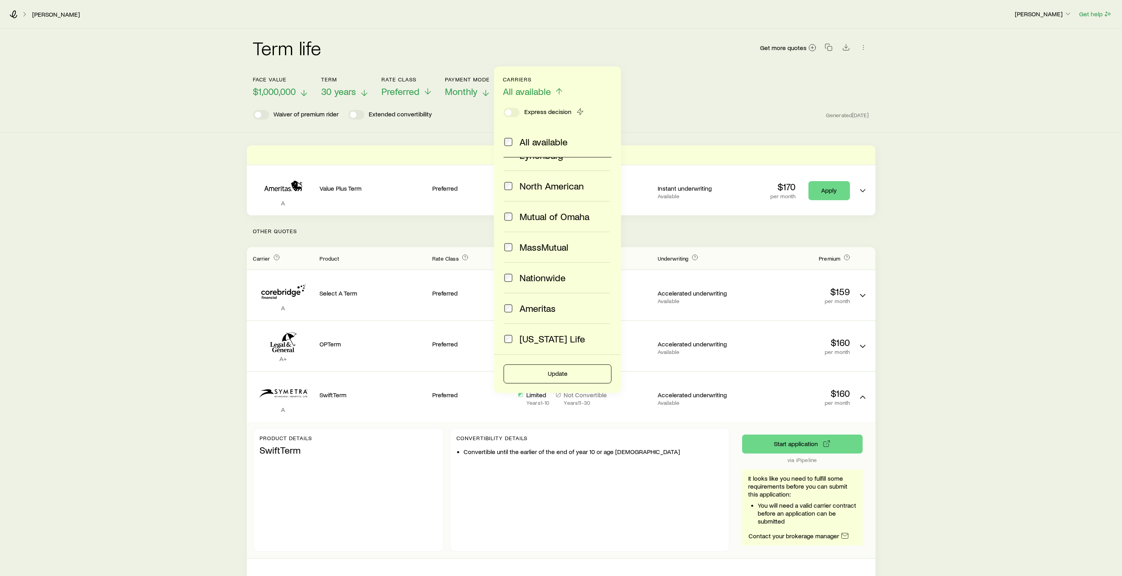
scroll to position [280, 0]
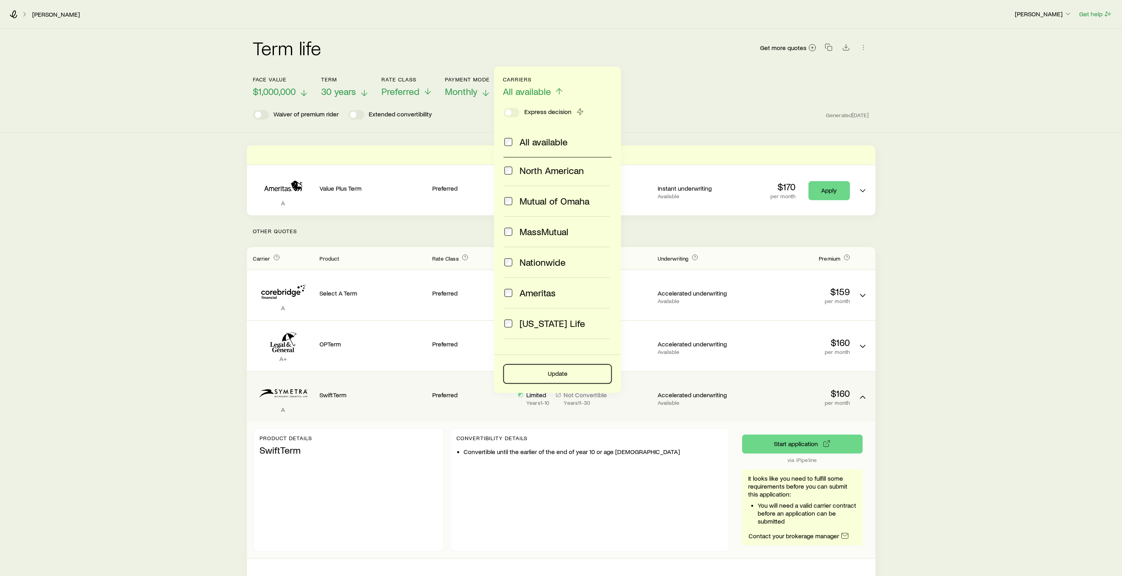
click at [562, 375] on button "Update" at bounding box center [558, 373] width 108 height 19
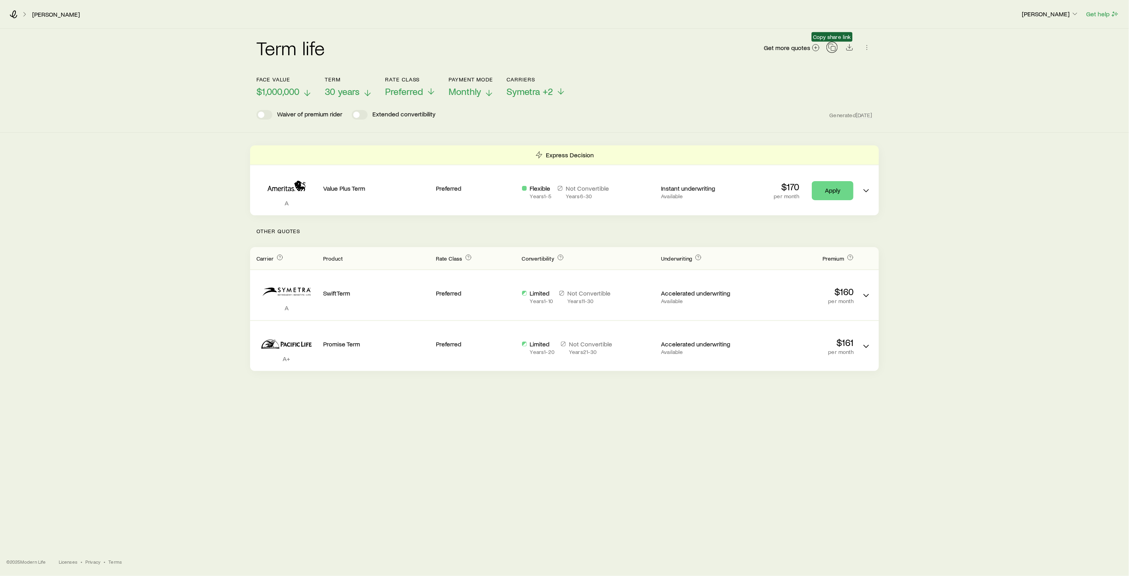
click at [833, 46] on rect "button" at bounding box center [833, 48] width 4 height 4
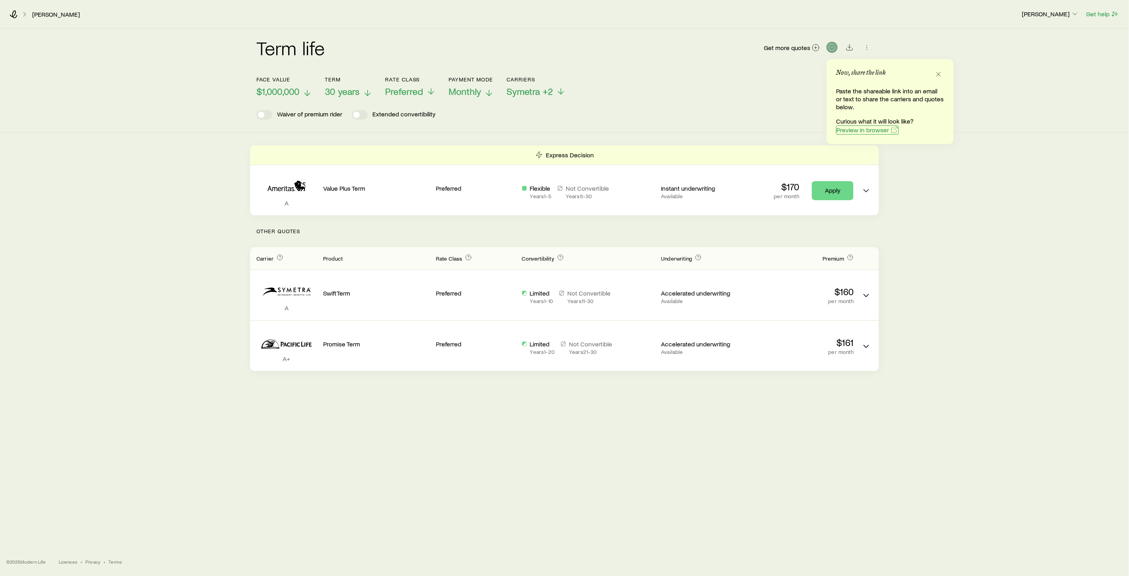
click at [866, 129] on span "Preview in browser" at bounding box center [863, 130] width 52 height 6
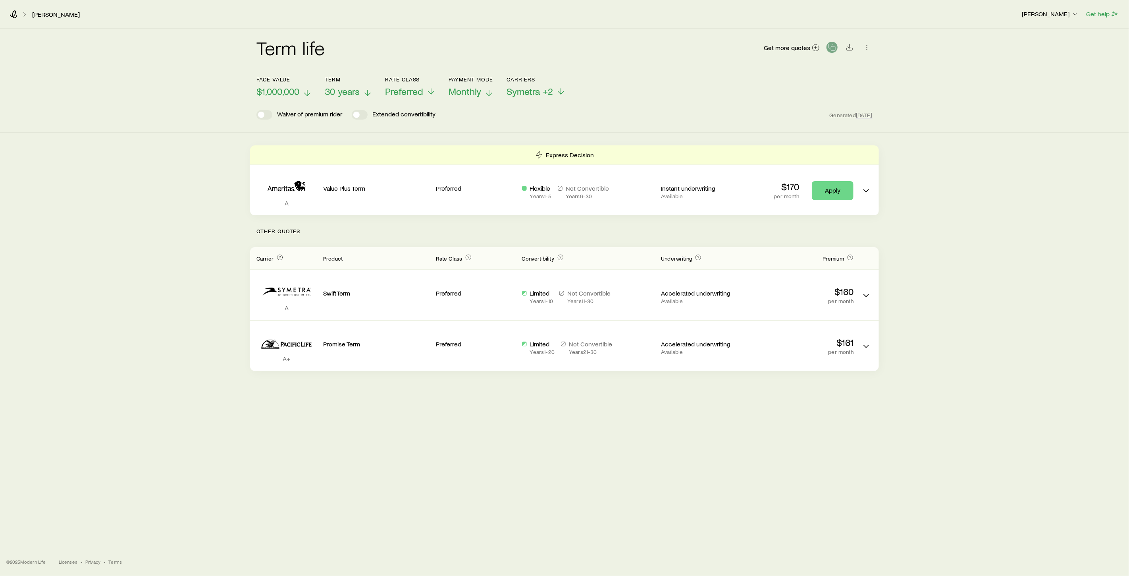
click at [694, 57] on div "Term life Get more quotes" at bounding box center [564, 52] width 616 height 29
click at [309, 94] on polyline at bounding box center [308, 94] width 6 height 3
click at [223, 142] on div "Term life Get more quotes Face value $1,000,000 Term 30 years Rate Class Prefer…" at bounding box center [564, 200] width 1129 height 342
click at [307, 94] on line at bounding box center [307, 93] width 0 height 6
click at [369, 92] on icon at bounding box center [369, 93] width 10 height 10
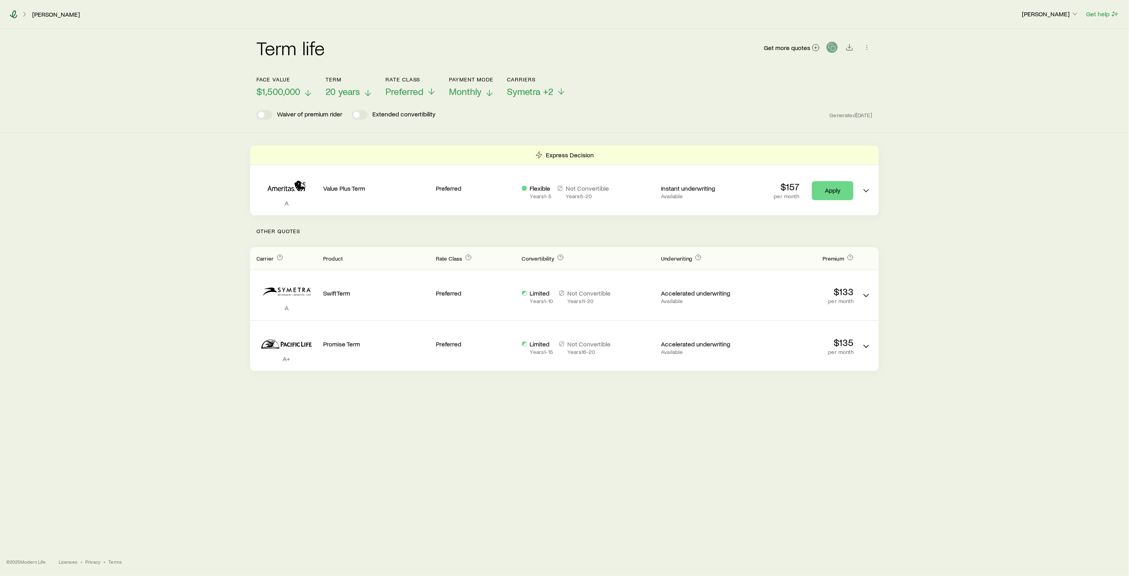
click at [11, 15] on icon at bounding box center [14, 14] width 8 height 8
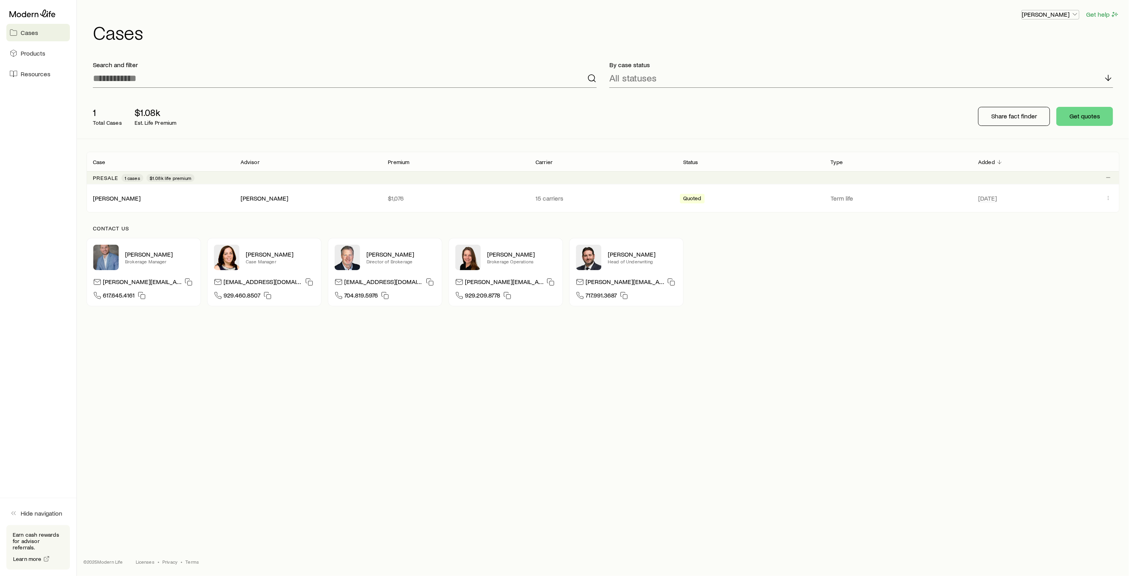
click at [1075, 16] on icon "button" at bounding box center [1075, 14] width 8 height 8
click at [1031, 40] on link "Licenses and contracts" at bounding box center [1032, 36] width 89 height 14
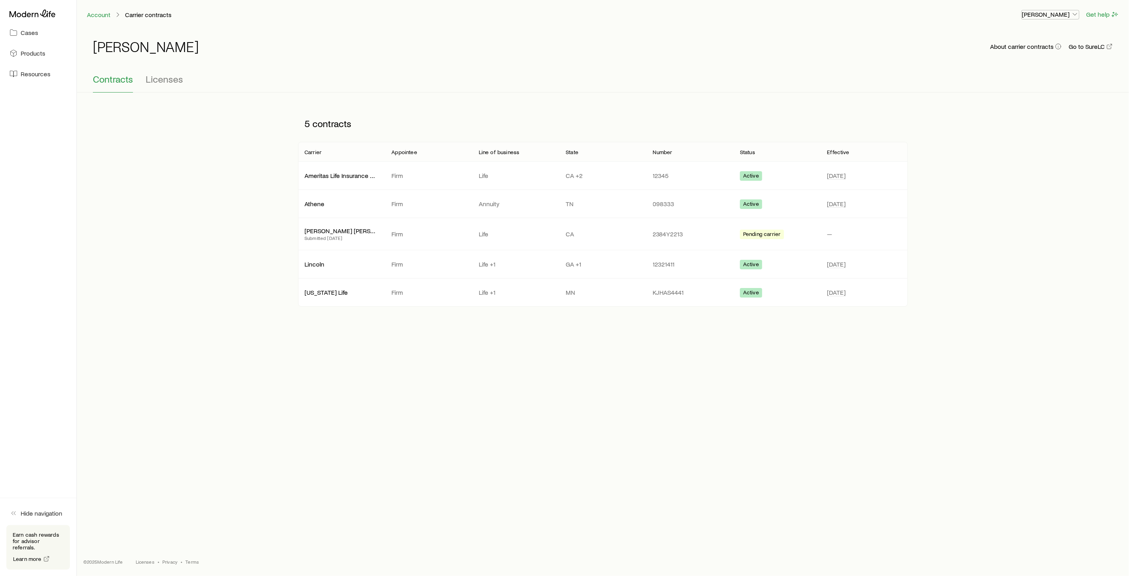
click at [1070, 12] on p "[PERSON_NAME]" at bounding box center [1050, 14] width 57 height 8
click at [1037, 56] on span "Commission schedule" at bounding box center [1032, 54] width 61 height 8
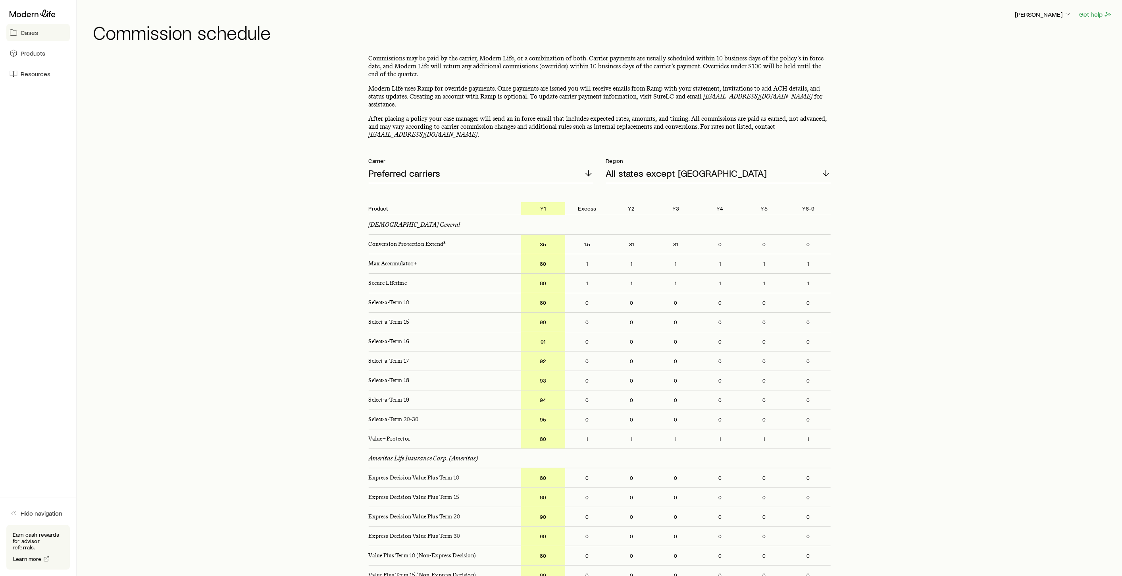
click at [32, 36] on span "Cases" at bounding box center [29, 33] width 17 height 8
